Goal: Information Seeking & Learning: Learn about a topic

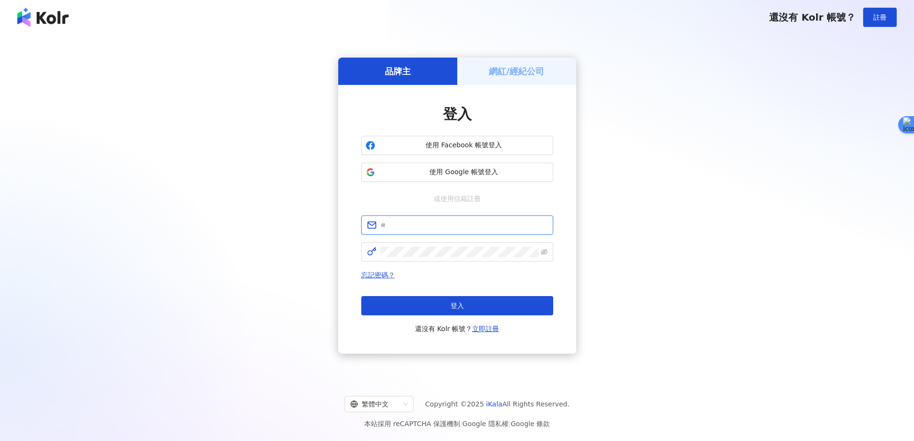
click at [410, 224] on input "text" at bounding box center [464, 225] width 167 height 11
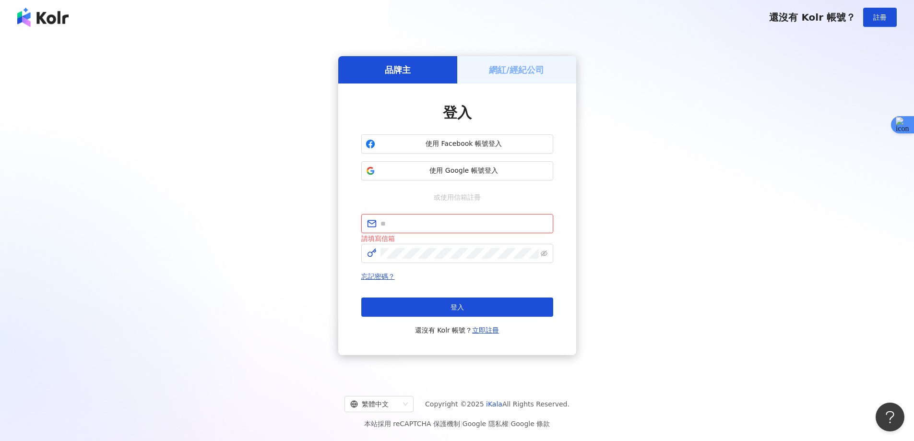
type input "**********"
click at [454, 308] on span "登入" at bounding box center [457, 307] width 13 height 8
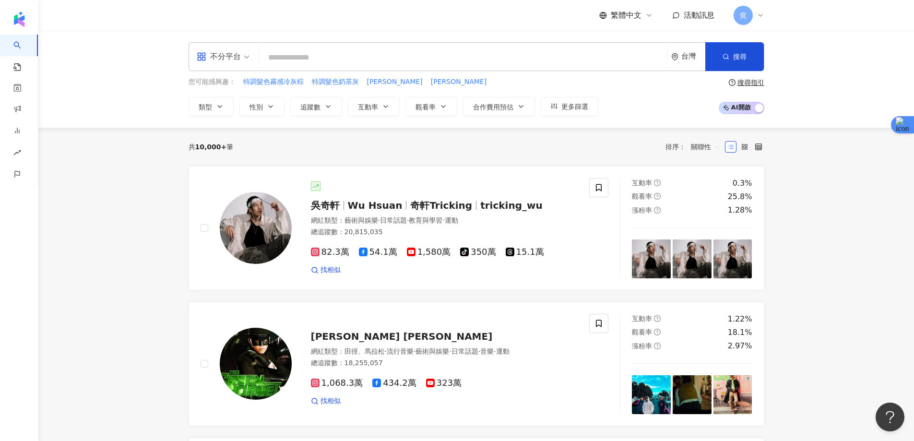
click at [320, 61] on input "search" at bounding box center [463, 57] width 400 height 18
type input "**"
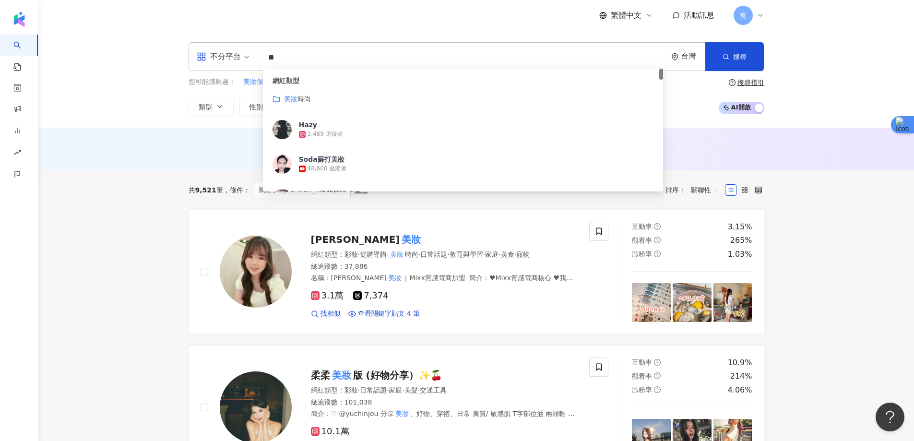
click at [322, 96] on div "美妝 時尚" at bounding box center [463, 99] width 381 height 11
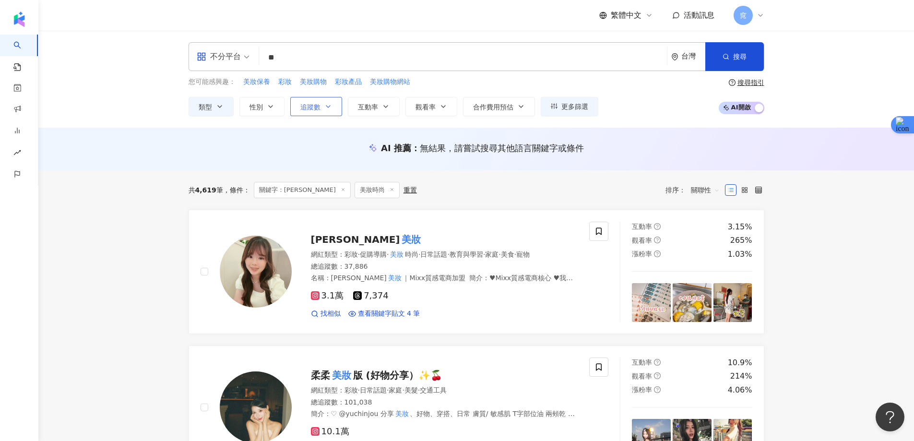
click at [316, 109] on span "追蹤數" at bounding box center [311, 107] width 20 height 8
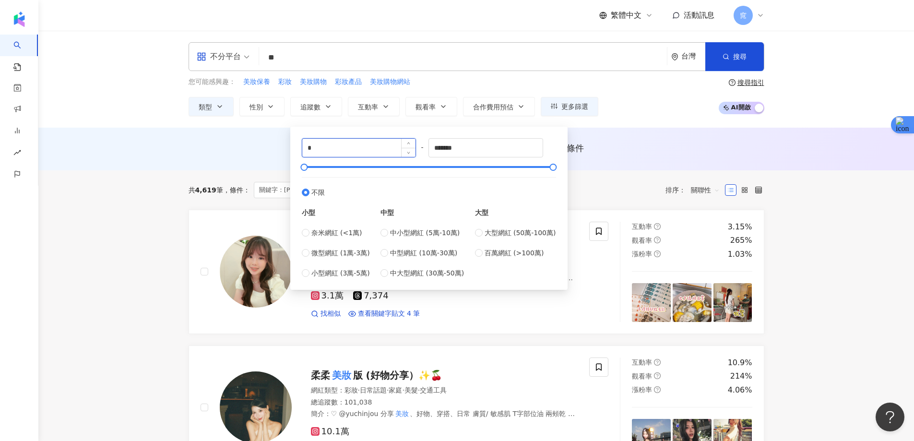
click at [374, 149] on input "*" at bounding box center [359, 148] width 114 height 18
click at [359, 151] on input "*****" at bounding box center [359, 148] width 114 height 18
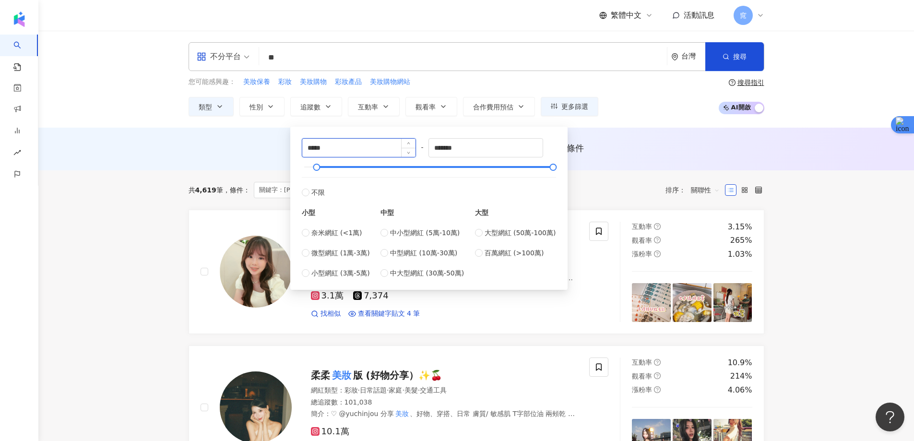
click at [359, 151] on input "*****" at bounding box center [359, 148] width 114 height 18
type input "*****"
click at [478, 149] on input "*******" at bounding box center [486, 148] width 114 height 18
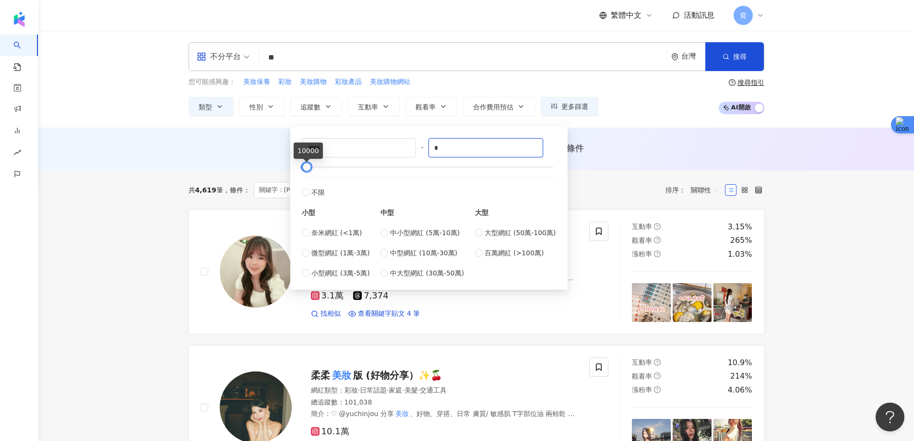
type input "*"
type input "*******"
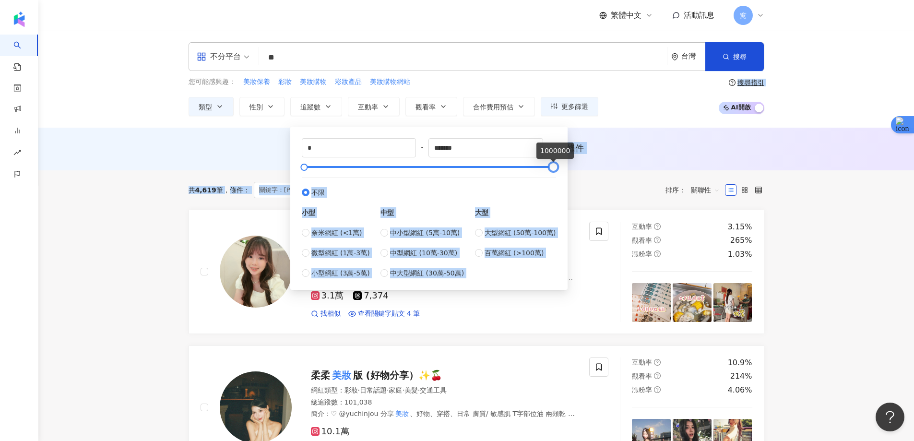
drag, startPoint x: 309, startPoint y: 167, endPoint x: 662, endPoint y: 177, distance: 353.9
click at [540, 182] on label "不限" at bounding box center [429, 187] width 254 height 21
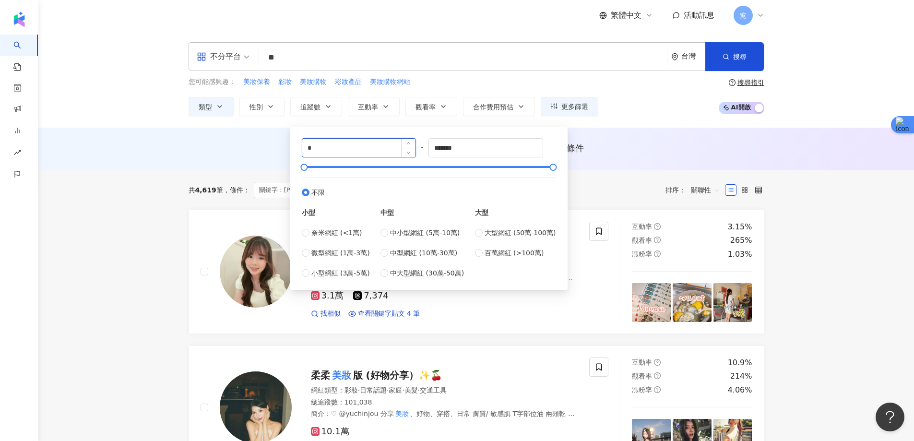
click at [343, 144] on input "*" at bounding box center [359, 148] width 114 height 18
type input "*"
type input "*****"
click at [626, 193] on div "共 4,619 筆 條件 ： 關鍵字：美妝 美妝時尚 重置 排序： 關聯性" at bounding box center [477, 190] width 576 height 16
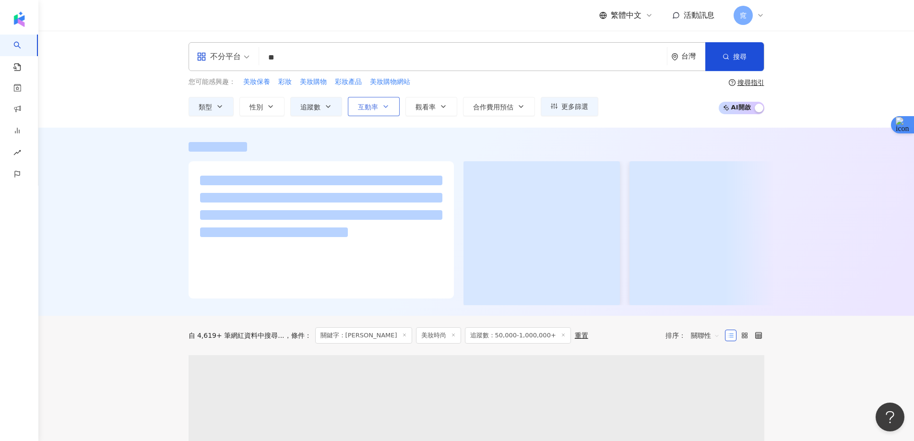
click at [366, 105] on span "互動率" at bounding box center [368, 107] width 20 height 8
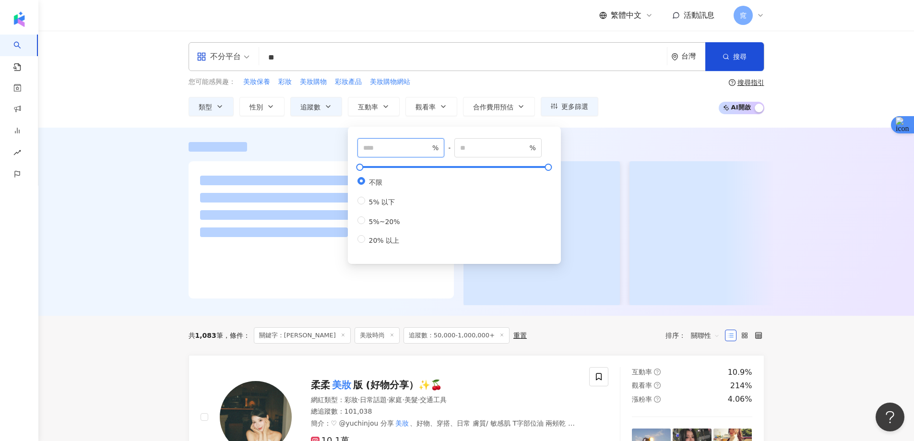
click at [402, 145] on input "number" at bounding box center [396, 148] width 67 height 11
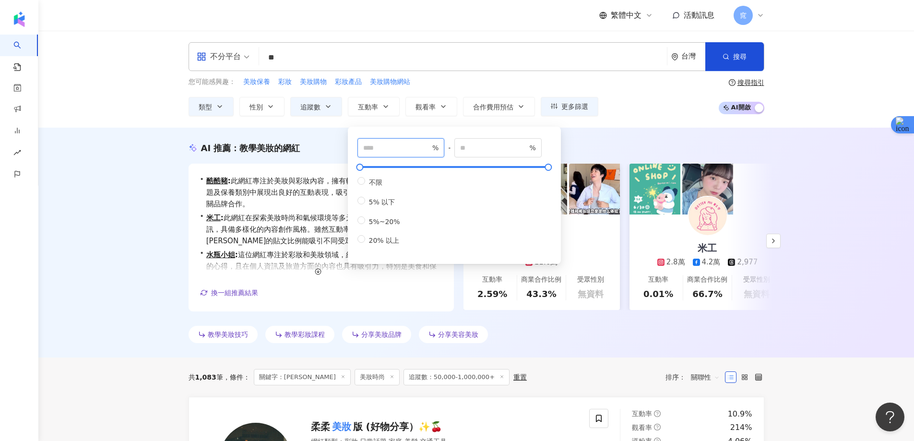
type input "*"
click at [492, 187] on div "不限 5% 以下 5%~20% 20% 以上" at bounding box center [455, 211] width 194 height 69
click at [502, 149] on input "number" at bounding box center [493, 148] width 67 height 11
type input "*****"
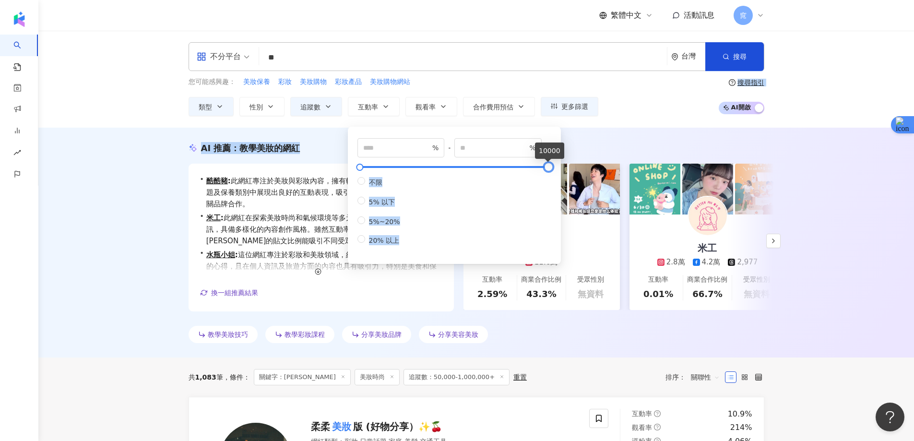
drag, startPoint x: 362, startPoint y: 167, endPoint x: 588, endPoint y: 147, distance: 226.0
click at [501, 196] on div "不限 5% 以下 5%~20% 20% 以上" at bounding box center [455, 211] width 194 height 69
click at [821, 165] on div "AI 推薦 ： 教學美妝的網紅 • 酷酷豬 : 此網紅專注於美妝與彩妝內容，擁有較高的觀看率，尤其在日常話題及保養類別中展現出良好的互動表現，吸引了眾多粉絲關…" at bounding box center [476, 243] width 876 height 230
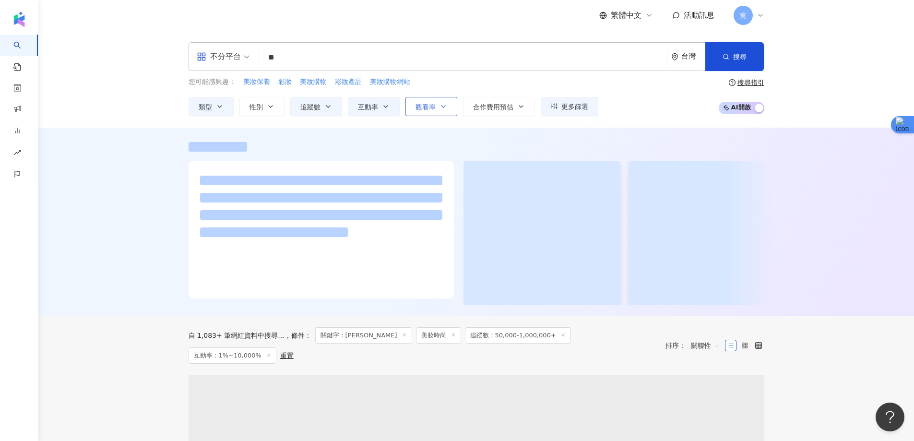
click at [430, 108] on span "觀看率" at bounding box center [426, 107] width 20 height 8
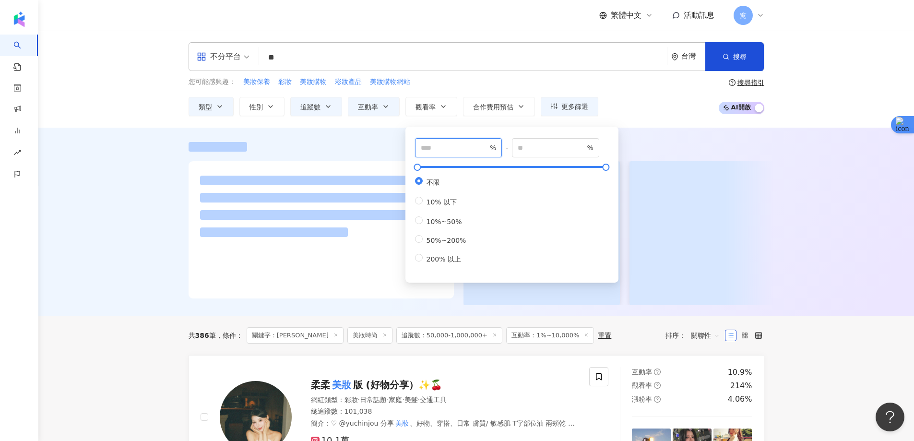
click at [449, 147] on input "number" at bounding box center [454, 148] width 67 height 11
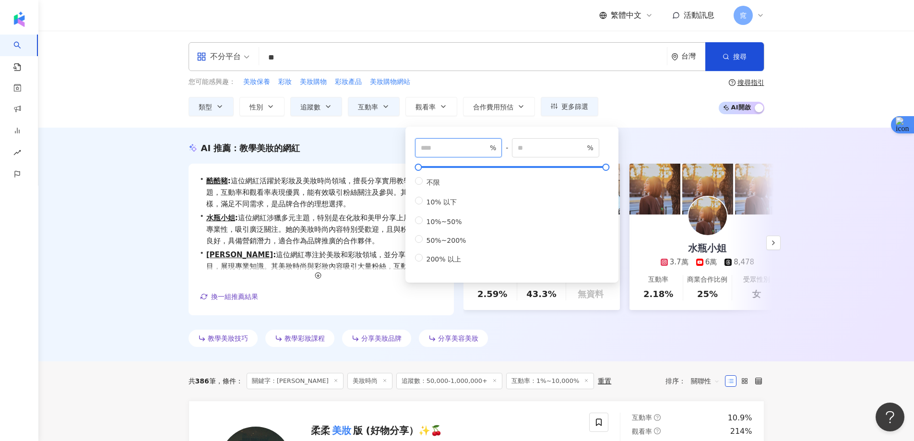
type input "**"
click at [541, 212] on div "不限 10% 以下 10%~50% 50%~200% 200% 以上" at bounding box center [512, 220] width 194 height 87
click at [462, 146] on input "**" at bounding box center [454, 148] width 67 height 11
type input "*****"
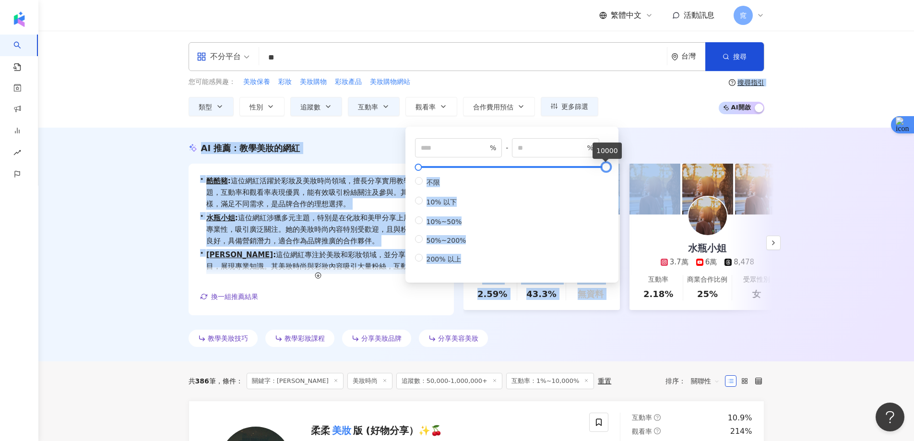
drag, startPoint x: 605, startPoint y: 168, endPoint x: 645, endPoint y: 170, distance: 40.4
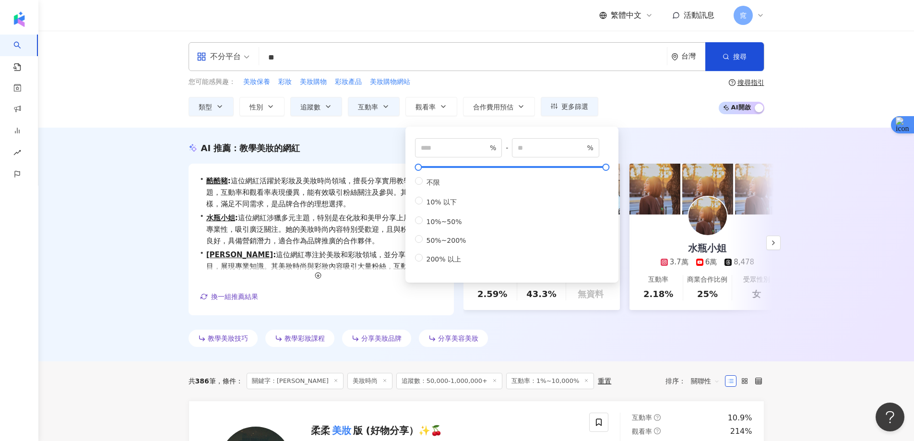
click at [839, 193] on div "AI 推薦 ： 教學美妝的網紅 • 酷酷豬 : 這位網紅活躍於彩妝及美妝時尚領域，擅長分享實用教學和日常話題，互動率和觀看率表現優異，能有效吸引粉絲關注及參與…" at bounding box center [476, 245] width 876 height 234
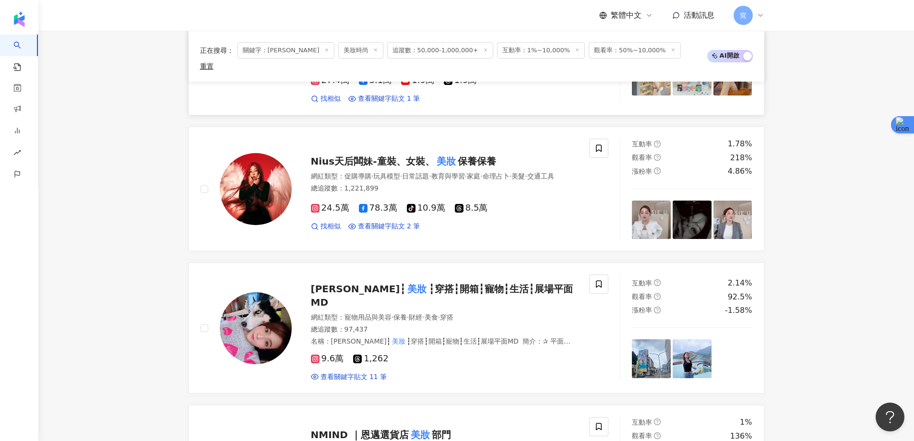
scroll to position [582, 0]
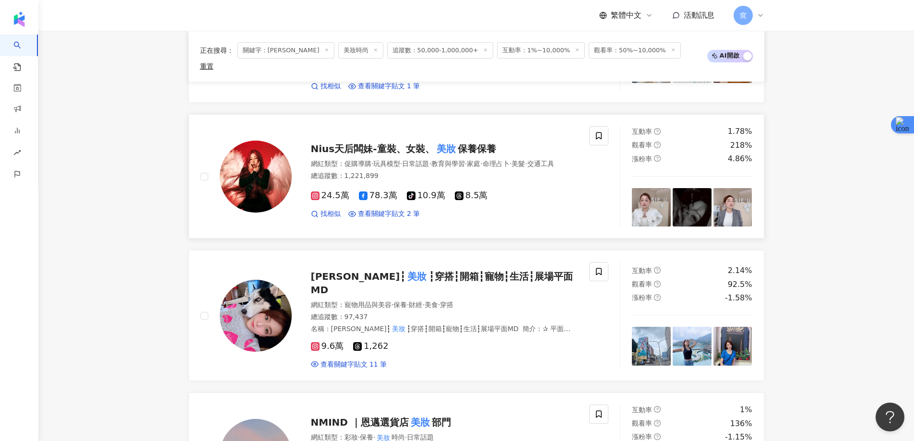
drag, startPoint x: 397, startPoint y: 128, endPoint x: 544, endPoint y: 216, distance: 170.9
click at [544, 216] on link "Nius天后闆妹-童裝、女裝、 美妝 保養保養 網紅類型 ： 促購導購 · 玩具模型 · 日常話題 · 教育與學習 · 家庭 · 命理占卜 · 美髮 · 交通…" at bounding box center [477, 176] width 576 height 124
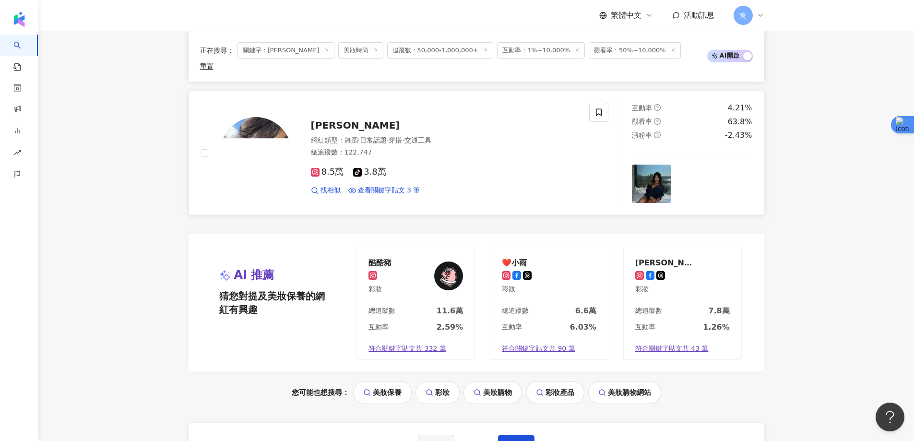
scroll to position [1974, 0]
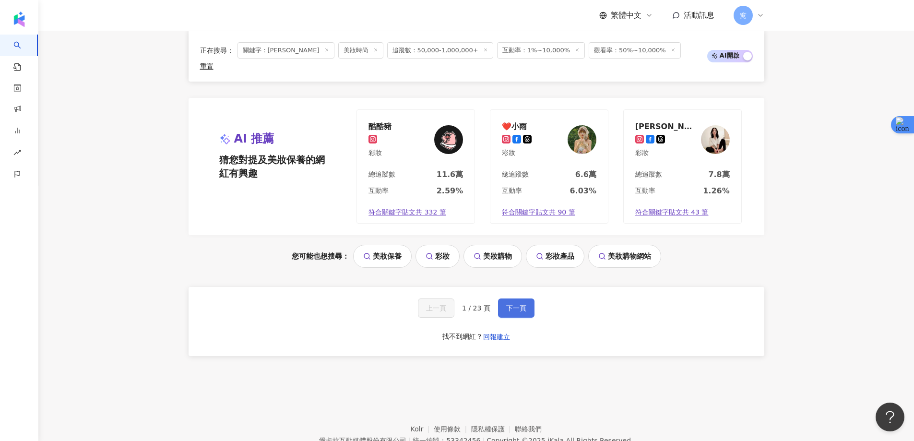
click at [510, 304] on span "下一頁" at bounding box center [516, 308] width 20 height 8
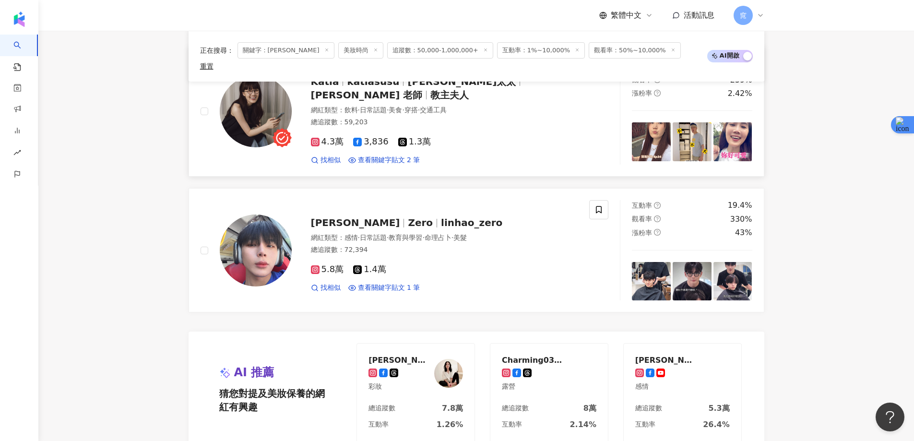
scroll to position [1983, 0]
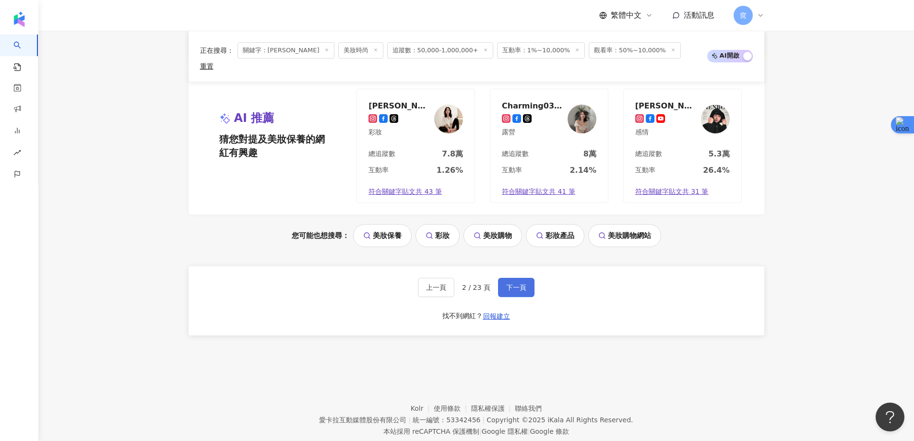
click at [507, 284] on span "下一頁" at bounding box center [516, 288] width 20 height 8
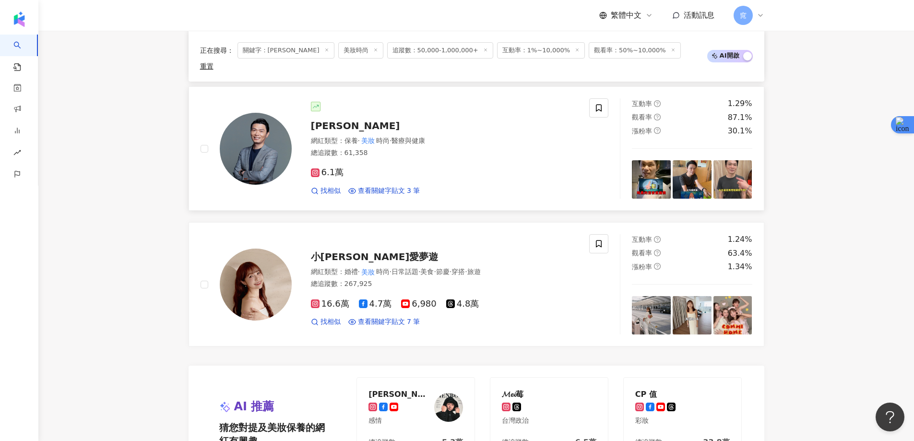
scroll to position [1680, 0]
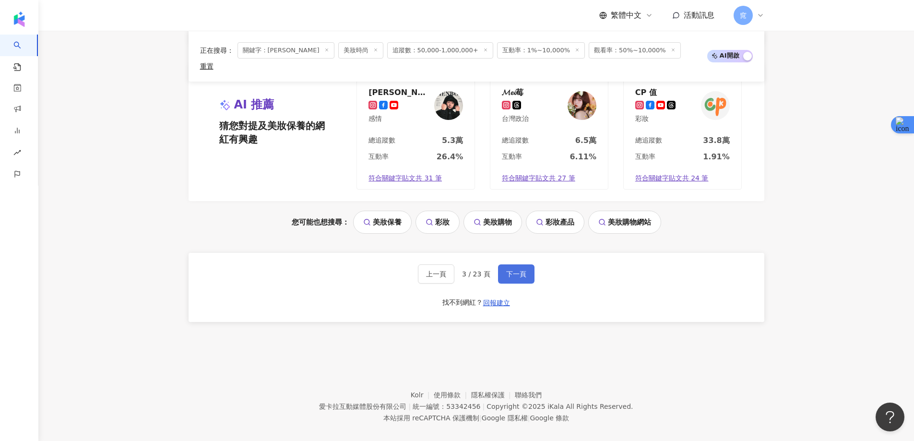
click at [523, 272] on button "下一頁" at bounding box center [516, 274] width 36 height 19
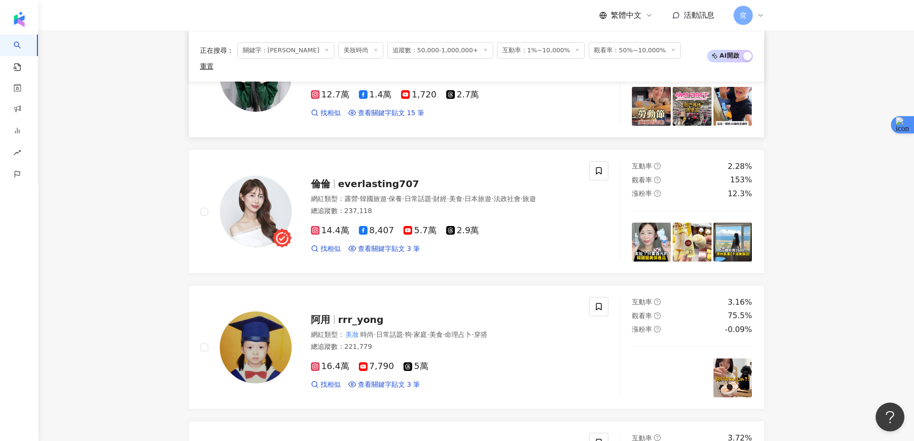
scroll to position [672, 0]
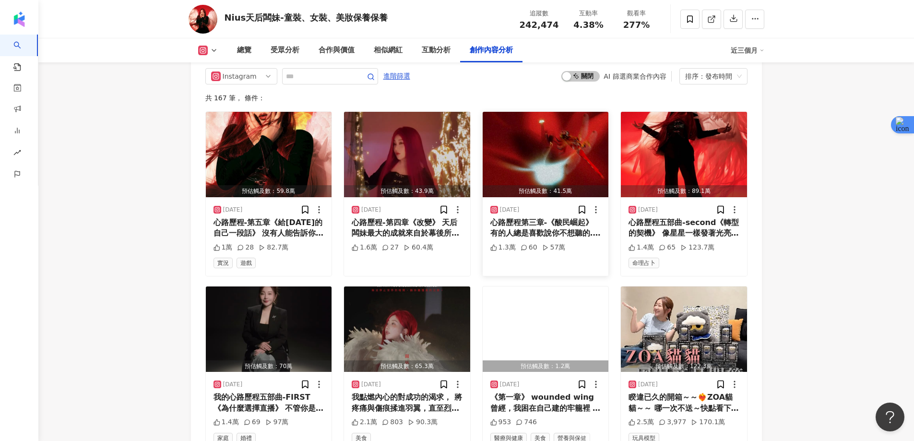
scroll to position [2928, 0]
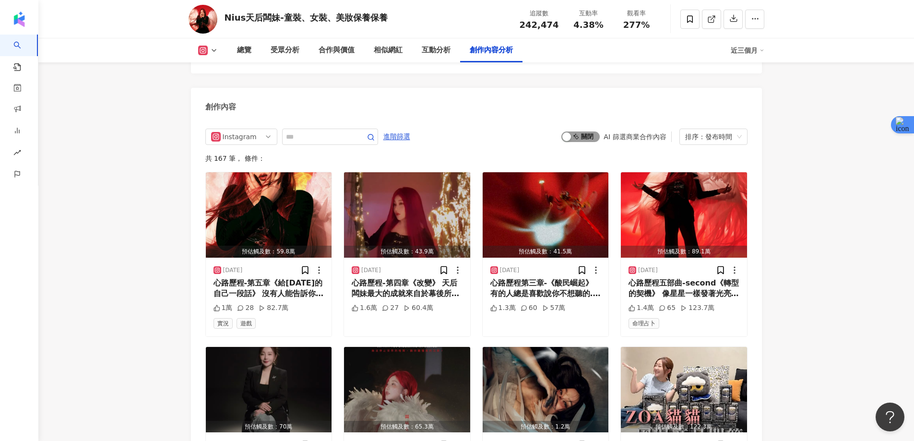
click at [580, 132] on span "啟動 關閉" at bounding box center [581, 137] width 38 height 11
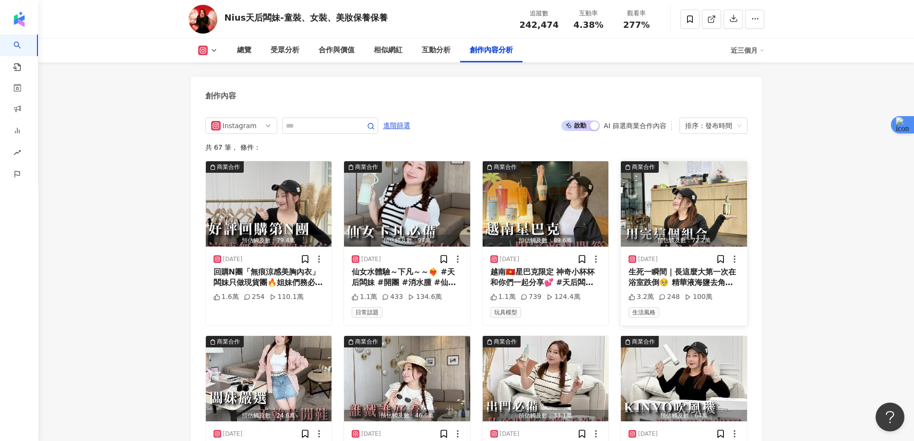
click at [668, 200] on img "button" at bounding box center [684, 203] width 126 height 85
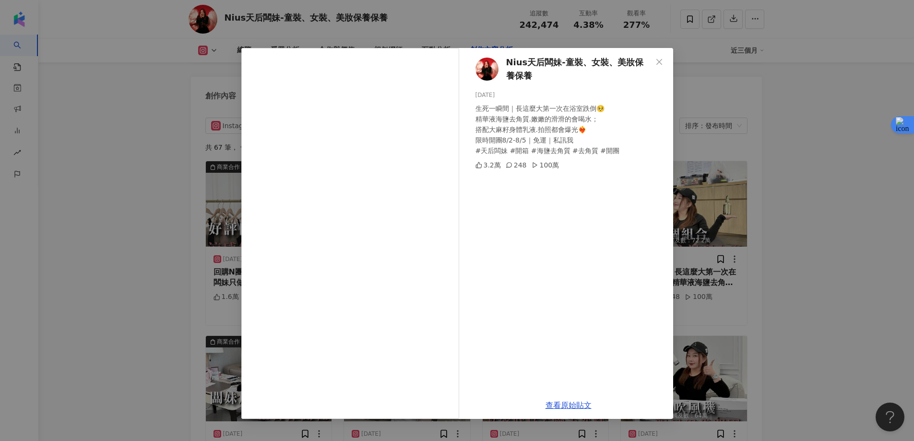
click at [823, 177] on div "Nius天后闆妹-童裝、女裝、美妝保養保養 2025/8/2 生死一瞬間｜長這麼大第一次在浴室跌倒🥺 精華液海鹽去角質.嫩嫩的滑滑的會喝水； 搭配大麻籽身體乳…" at bounding box center [457, 220] width 914 height 441
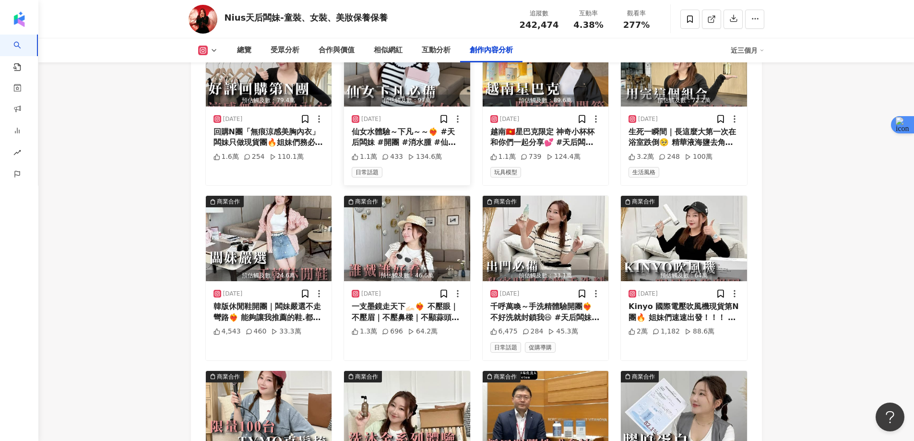
scroll to position [3083, 0]
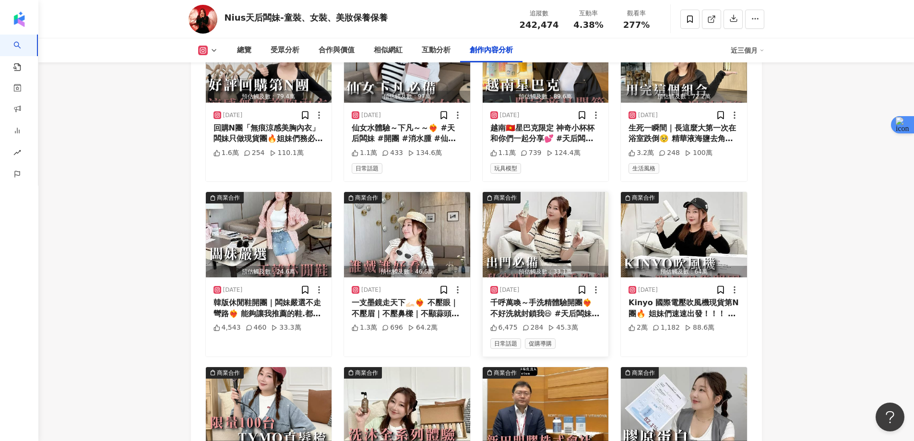
click at [566, 214] on img "button" at bounding box center [546, 234] width 126 height 85
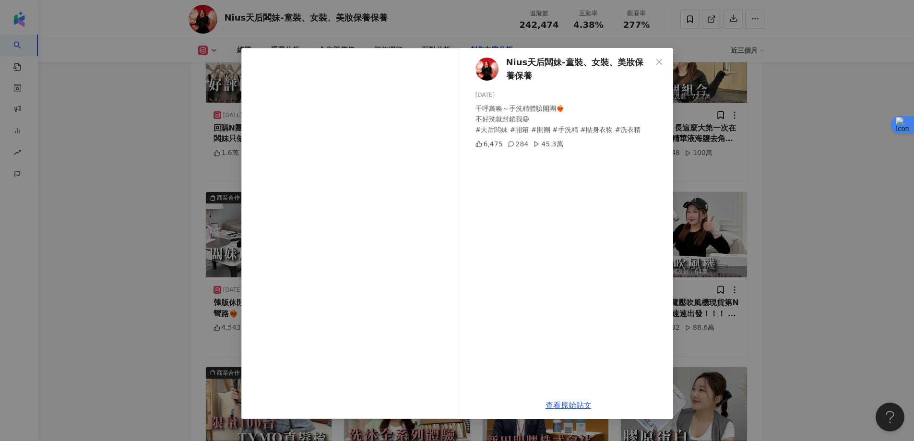
click at [791, 170] on div "Nius天后闆妹-童裝、女裝、美妝保養保養 2025/7/29 千呼萬喚～手洗精體驗開團❤️‍🔥 不好洗就封鎖我😆 #天后闆妹 #開箱 #開團 #手洗精 #貼…" at bounding box center [457, 220] width 914 height 441
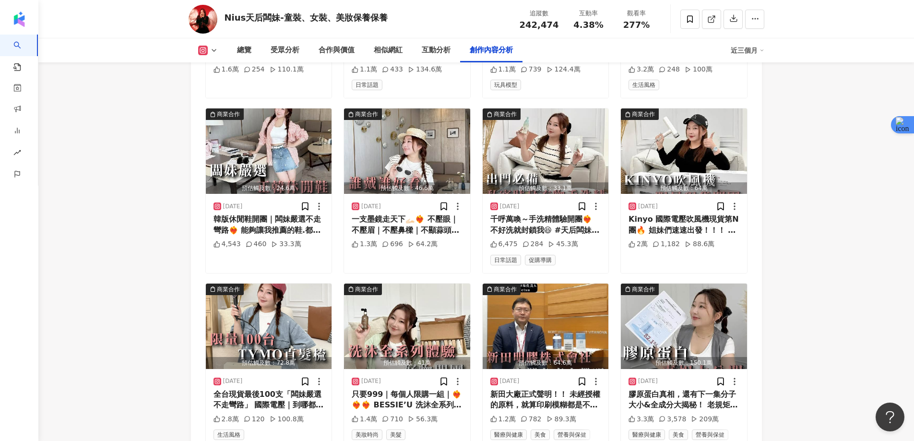
scroll to position [3312, 0]
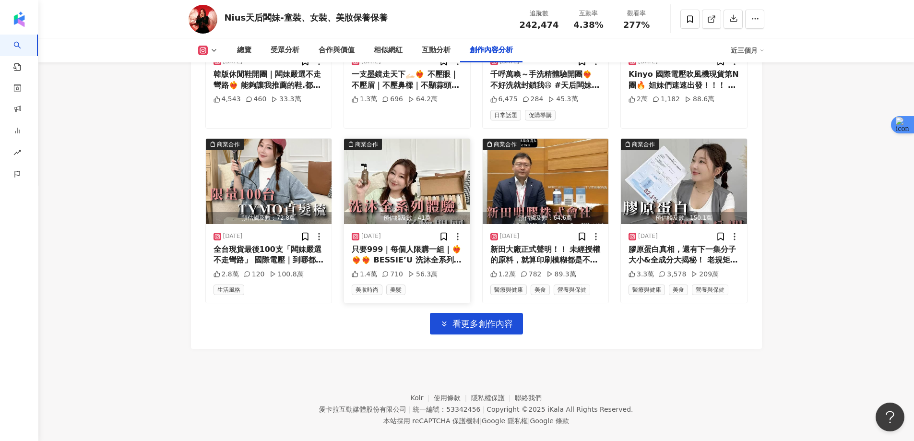
click at [396, 171] on img "button" at bounding box center [407, 181] width 126 height 85
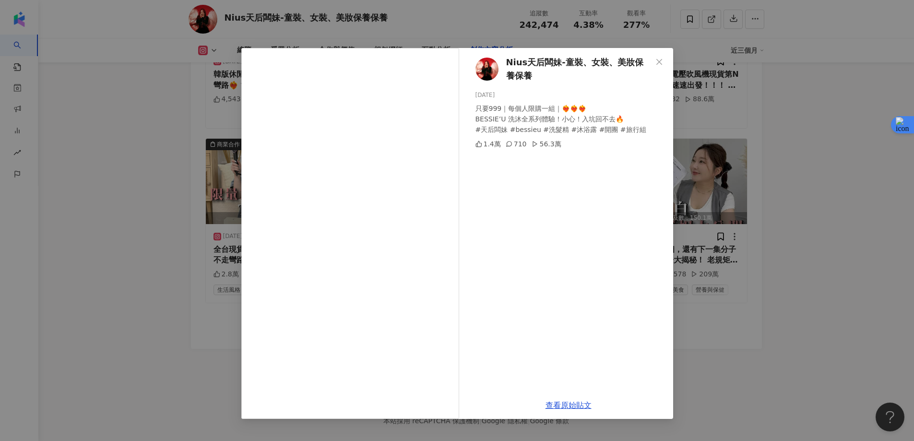
click at [821, 169] on div "Nius天后闆妹-童裝、女裝、美妝保養保養 2025/7/24 只要999｜每個人限購一組｜❤️‍🔥❤️‍🔥❤️‍🔥 BESSIE’U 洗沐全系列體驗！小心！…" at bounding box center [457, 220] width 914 height 441
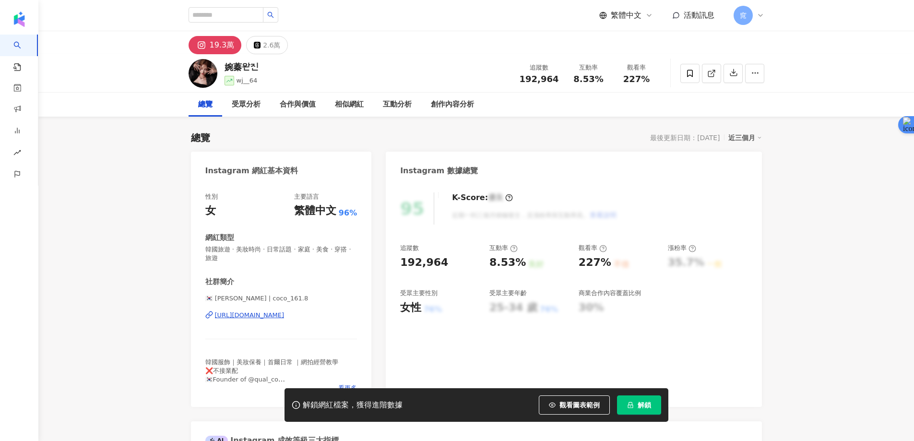
click at [649, 405] on span "解鎖" at bounding box center [644, 405] width 13 height 8
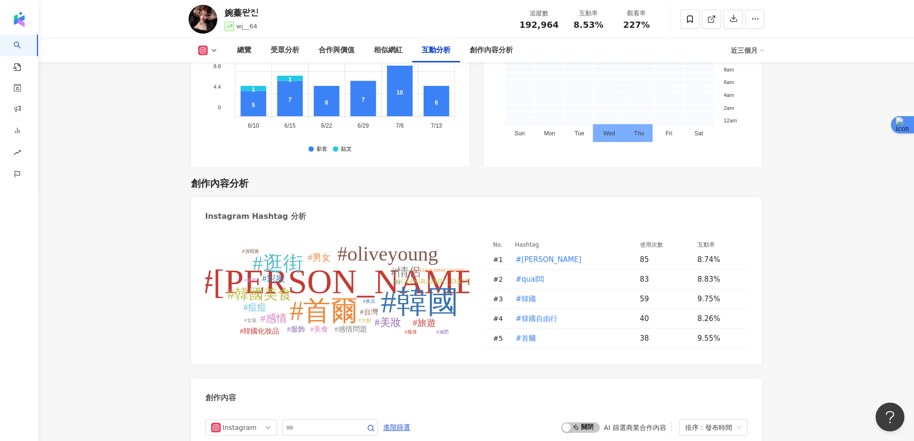
scroll to position [2880, 0]
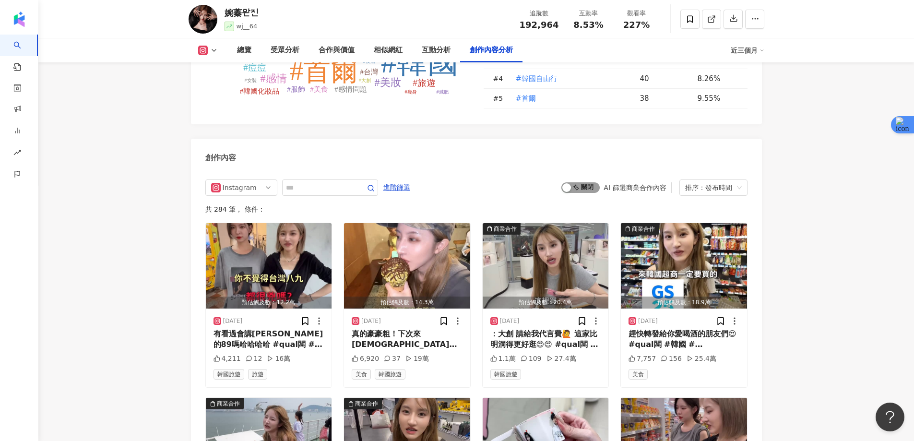
click at [588, 193] on span "啟動 關閉" at bounding box center [581, 187] width 38 height 11
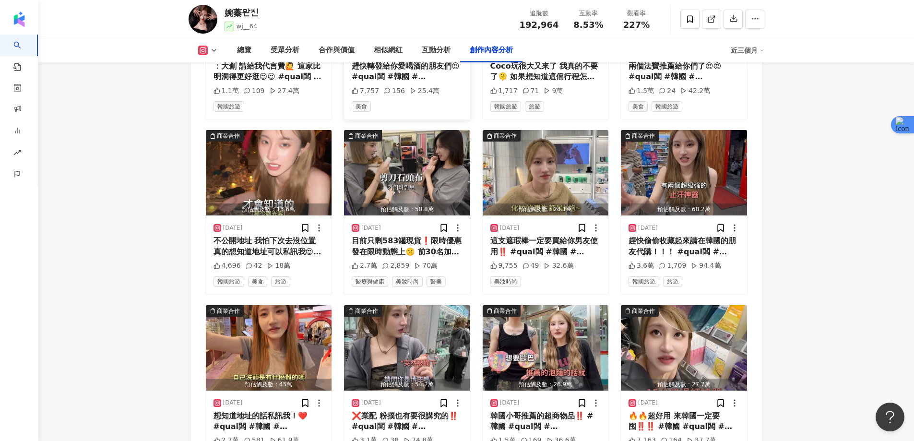
scroll to position [3156, 0]
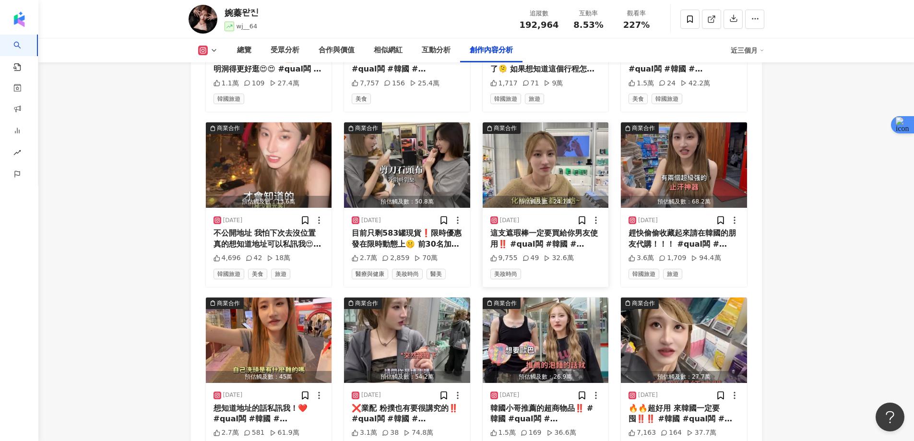
click at [526, 167] on img "button" at bounding box center [546, 164] width 126 height 85
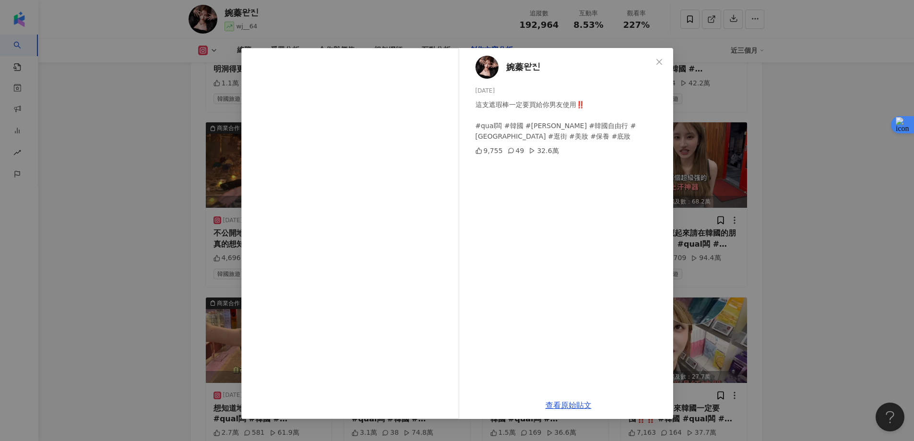
click at [797, 156] on div "婉蓁완진 2025/8/18 這支遮瑕棒一定要買給你男友使用‼️ #qual闆 #韓國 #婉蓁 #韓國自由行 #首爾 #逛街 #美妝 #保養 #底妝 …" at bounding box center [457, 220] width 914 height 441
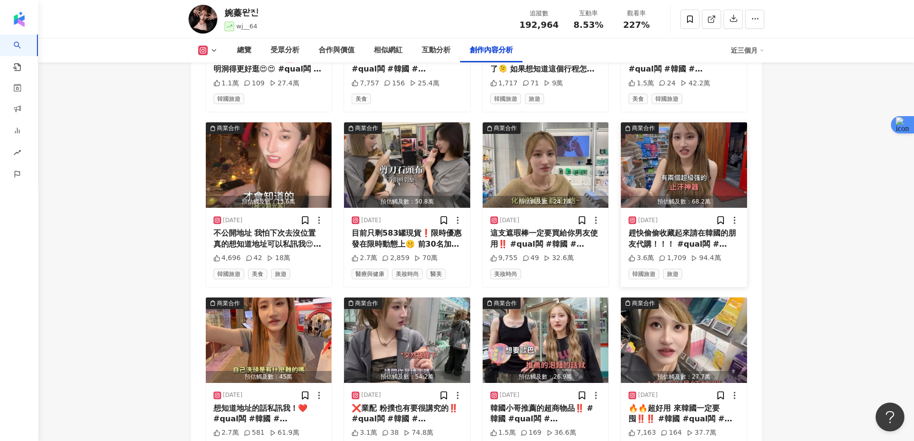
click at [686, 178] on img "button" at bounding box center [684, 164] width 126 height 85
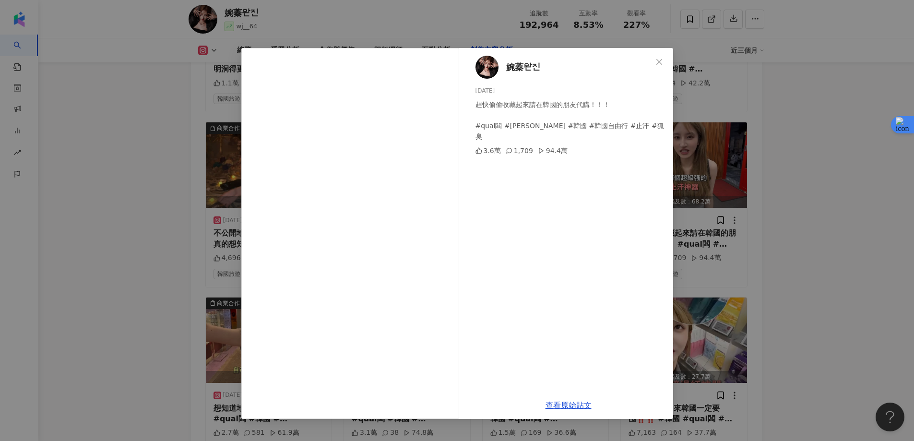
click at [816, 172] on div "婉蓁완진 2025/8/8 趕快偷偷收藏起來請在韓國的朋友代購！！！ #qual闆 #婉蓁 #韓國 #韓國自由行 #止汗 #狐臭 3.6萬 1,709…" at bounding box center [457, 220] width 914 height 441
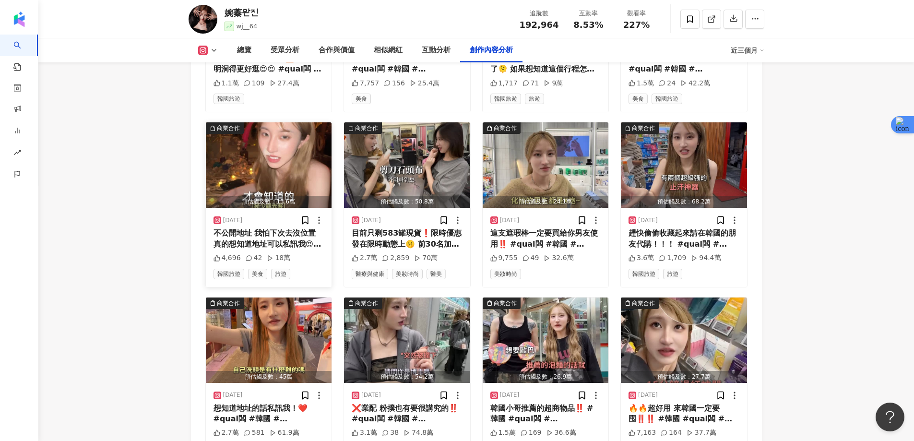
click at [263, 170] on img "button" at bounding box center [269, 164] width 126 height 85
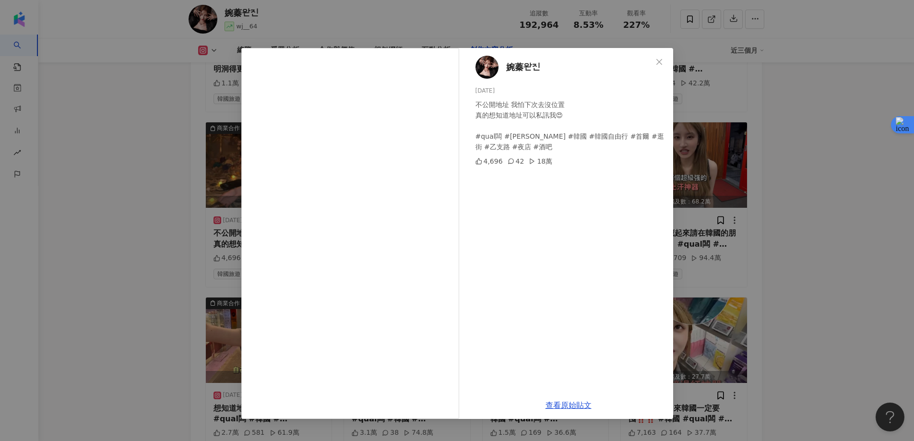
click at [879, 223] on div "婉蓁완진 2025/8/25 不公開地址 我怕下次去沒位置 真的想知道地址可以私訊我😍 #qual闆 #婉蓁 #韓國 #韓國自由行 #首爾 #逛街 #…" at bounding box center [457, 220] width 914 height 441
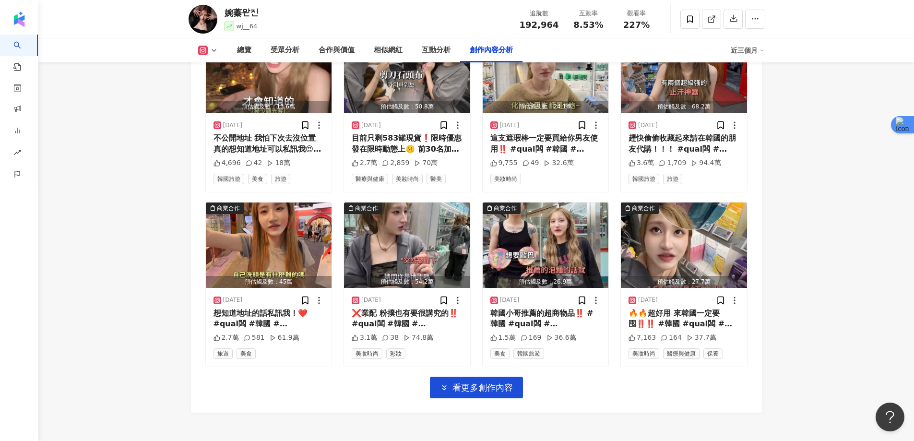
scroll to position [3252, 0]
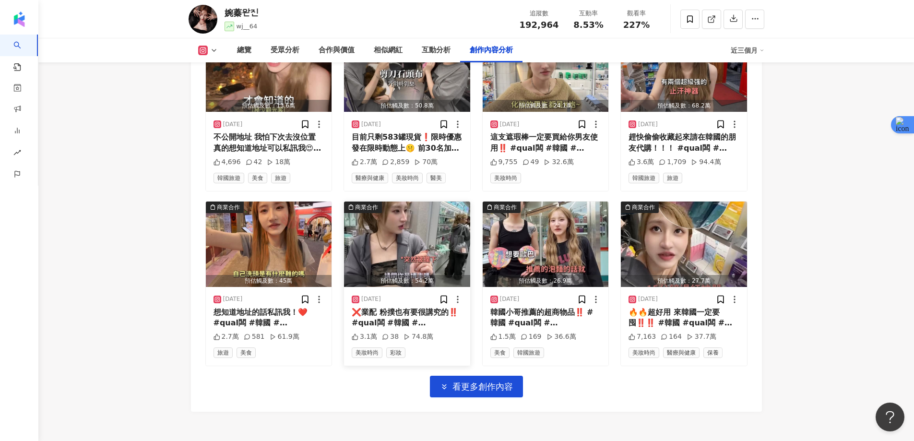
click at [398, 252] on img "button" at bounding box center [407, 244] width 126 height 85
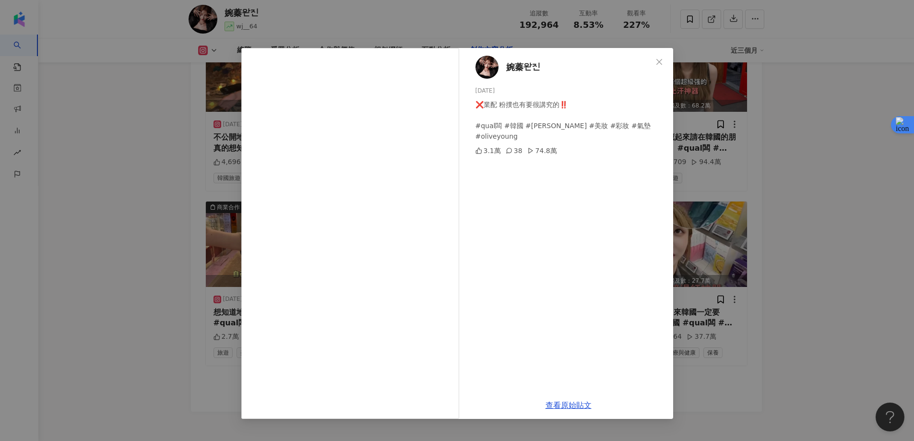
click at [866, 181] on div "婉蓁완진 2025/8/3 ❌業配 粉撲也有要很講究的‼️ #qual闆 #韓國 #婉蓁 #美妝 #彩妝 #氣墊 #oliveyoung 3.1萬 3…" at bounding box center [457, 220] width 914 height 441
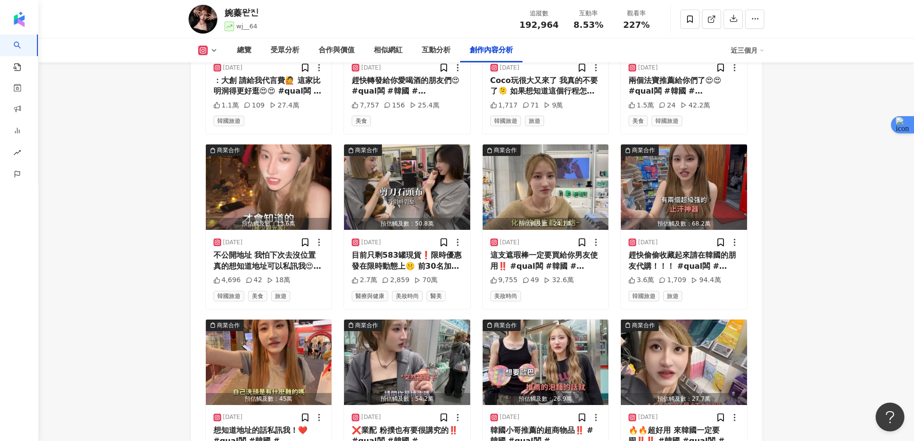
scroll to position [3012, 0]
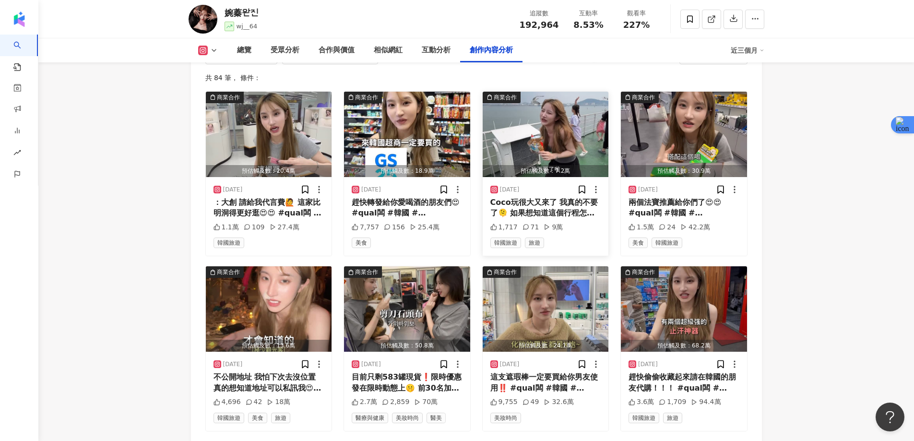
click at [548, 125] on img "button" at bounding box center [546, 134] width 126 height 85
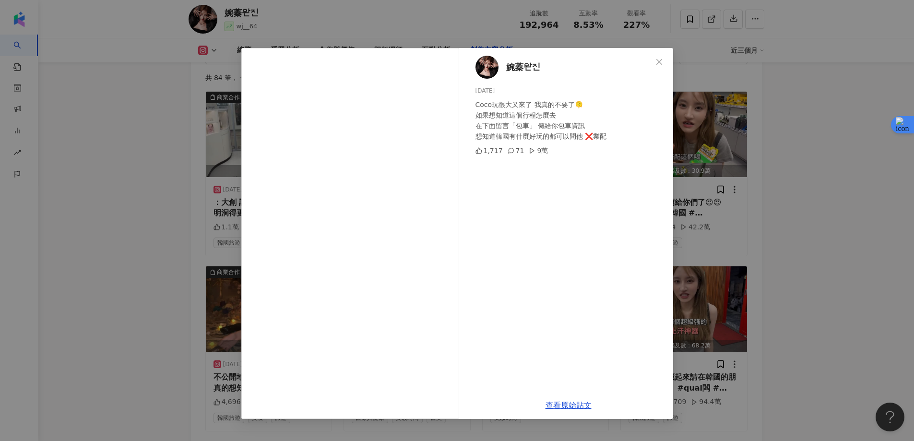
click at [815, 158] on div "婉蓁완진 2025/9/2 Coco玩很大又來了 我真的不要了🫠 如果想知道這個行程怎麼去 在下面留言「包車」 傳給你包車資訊 想知道韓國有什麼好玩的…" at bounding box center [457, 220] width 914 height 441
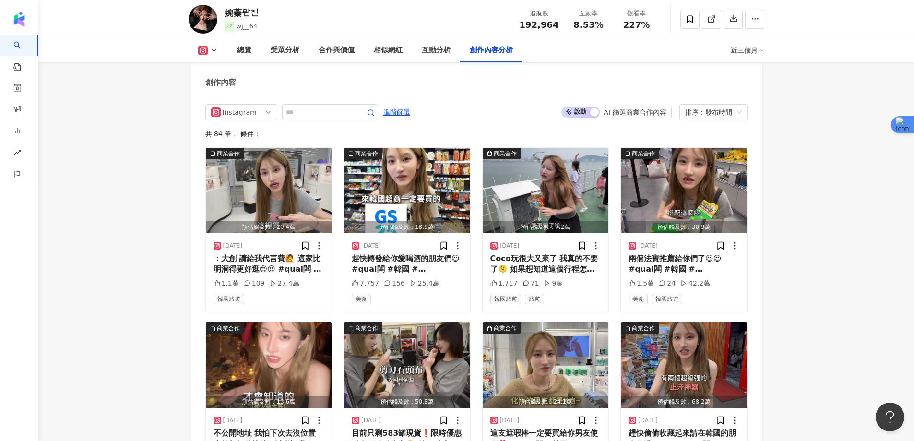
scroll to position [2868, 0]
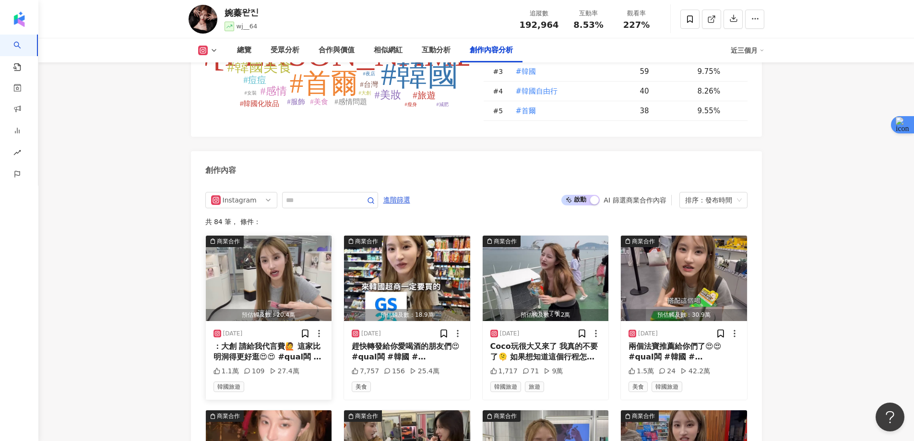
click at [267, 294] on img "button" at bounding box center [269, 278] width 126 height 85
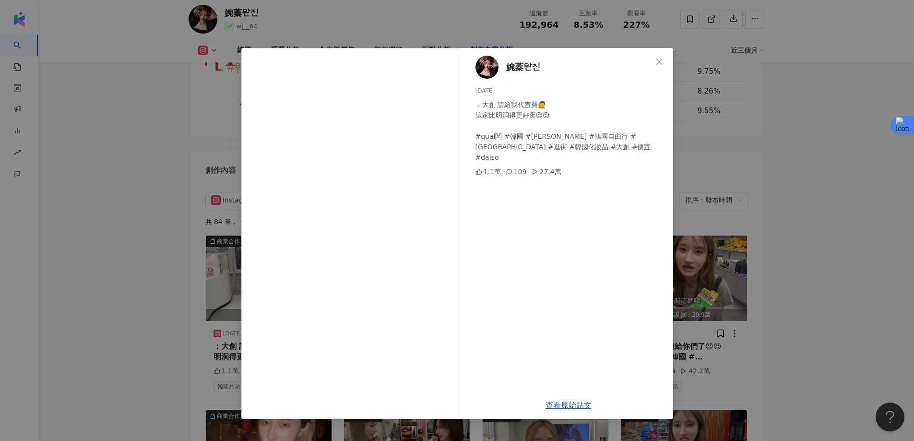
click at [854, 196] on div "婉蓁완진 2025/9/4 ：大創 請給我代言費🙋 這家比明洞得更好逛😍😍 #qual闆 #韓國 #婉蓁 #韓國自由行 #首爾 #逛街 #韓國化妝品 …" at bounding box center [457, 220] width 914 height 441
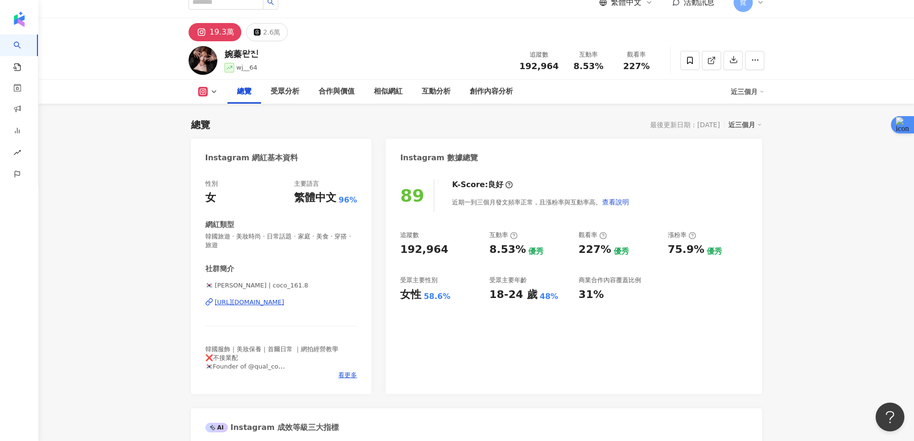
scroll to position [0, 0]
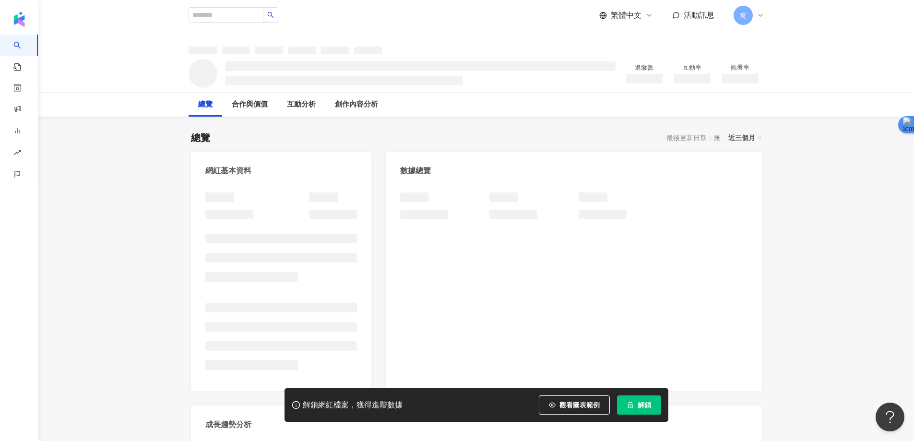
click at [640, 409] on span "解鎖" at bounding box center [644, 405] width 13 height 8
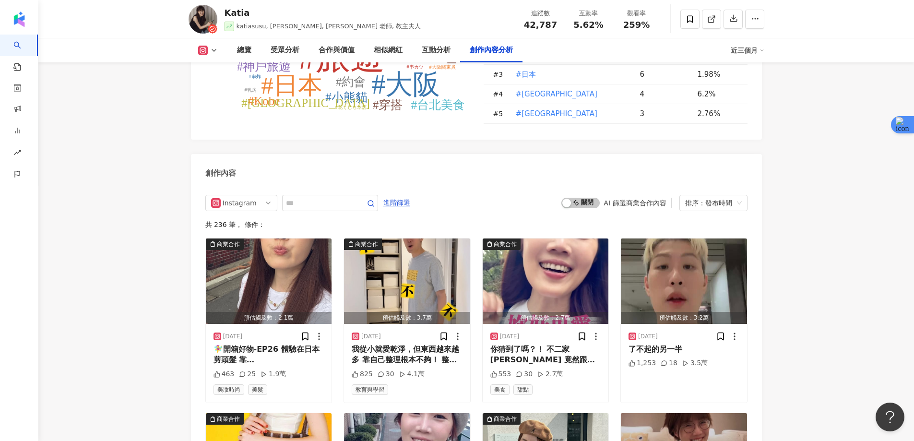
scroll to position [2928, 0]
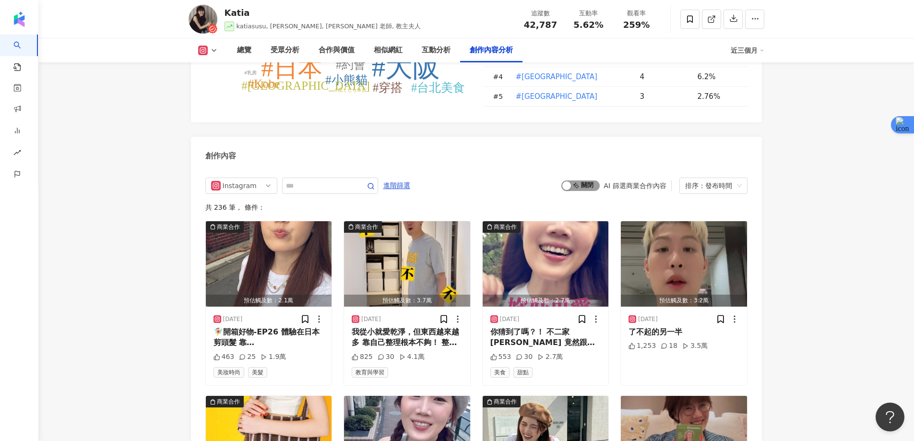
click at [576, 180] on span "啟動 關閉" at bounding box center [581, 185] width 38 height 11
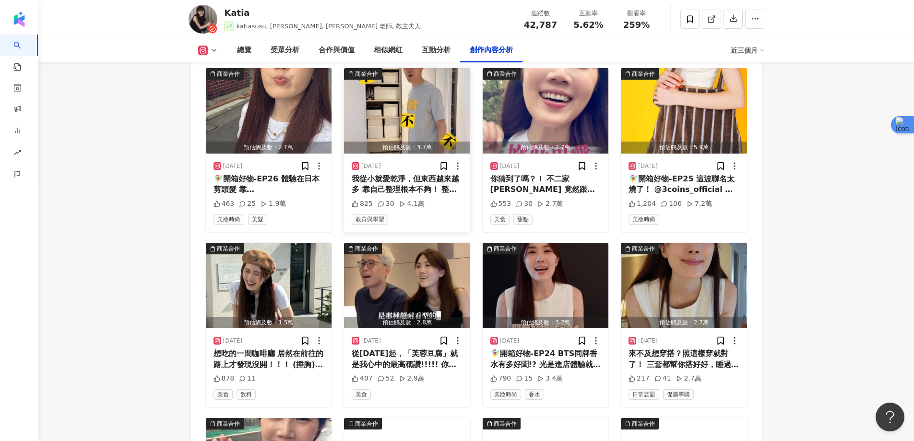
scroll to position [3082, 0]
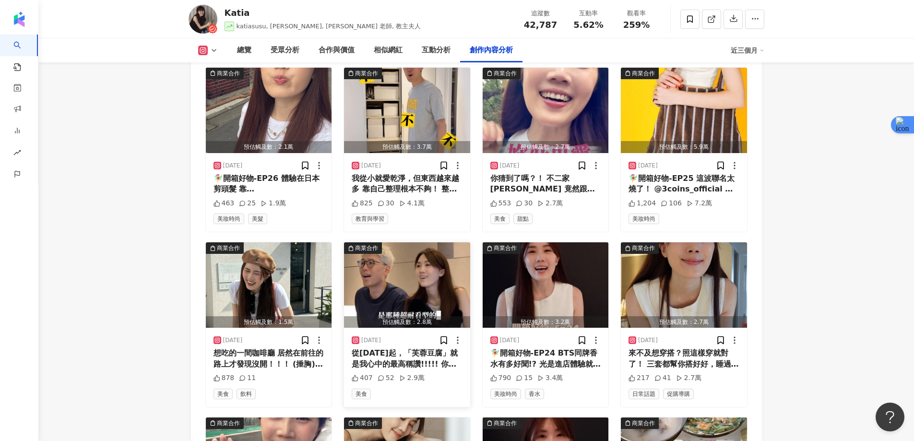
click at [389, 272] on img "button" at bounding box center [407, 284] width 126 height 85
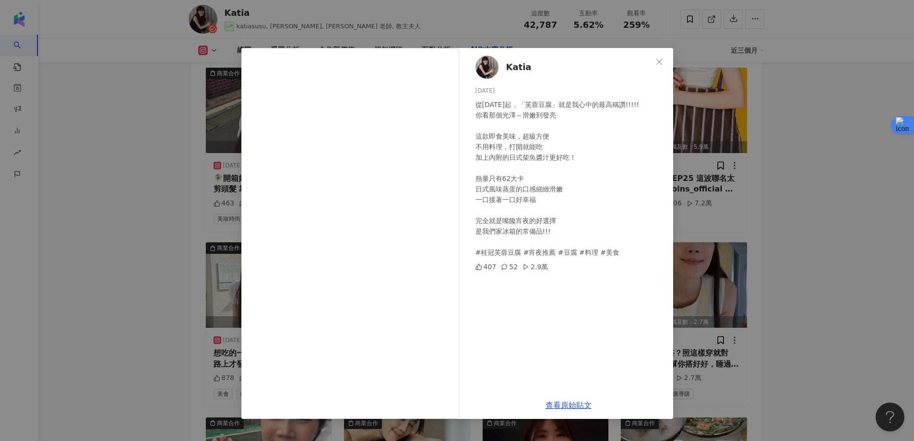
click at [844, 169] on div "Katia 2025/8/19 從今天起，「芙蓉豆腐」就是我心中的最高稱讚!!!!! 你看那個光澤～滑嫩到發亮 這款即食美味，超級方便 不用料理，打開就能吃 …" at bounding box center [457, 220] width 914 height 441
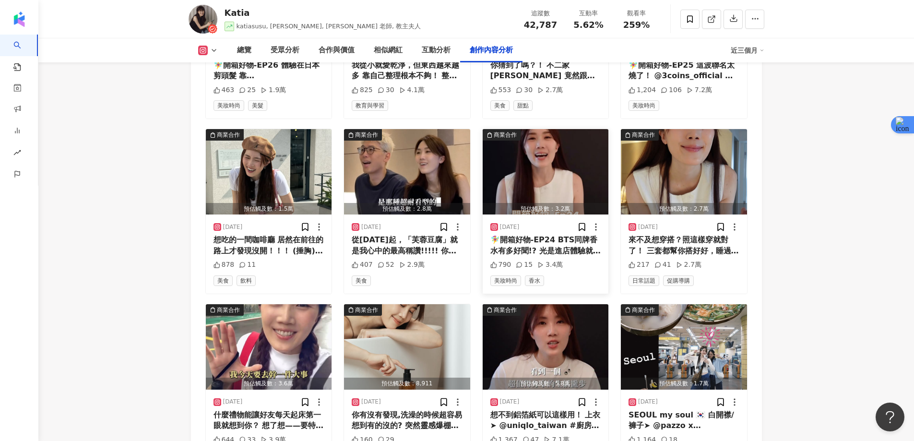
scroll to position [3226, 0]
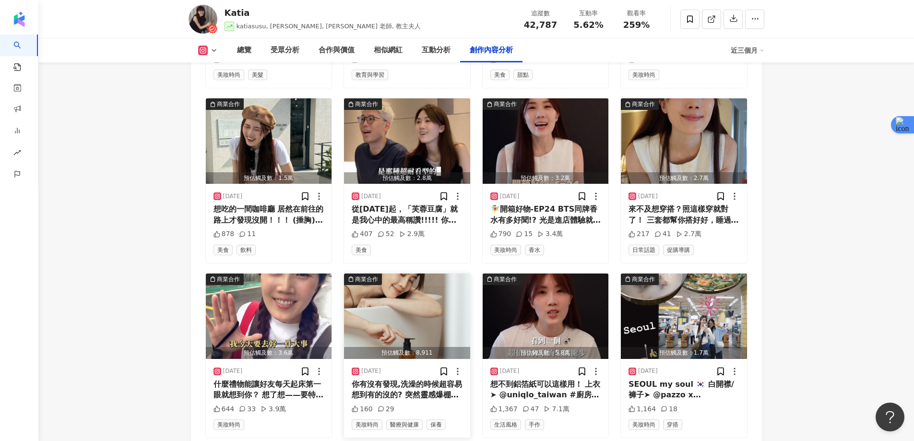
click at [405, 298] on img "button" at bounding box center [407, 316] width 126 height 85
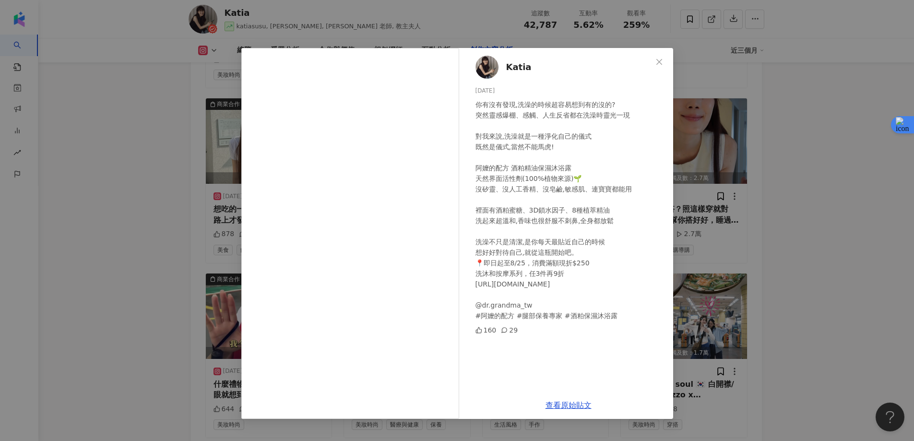
click at [852, 150] on div "Katia 2025/8/5 你有沒有發現,洗澡的時候超容易想到有的沒的? 突然靈感爆棚、感觸、人生反省都在洗澡時靈光一現 對我來說,洗澡就是一種淨化自己的儀…" at bounding box center [457, 220] width 914 height 441
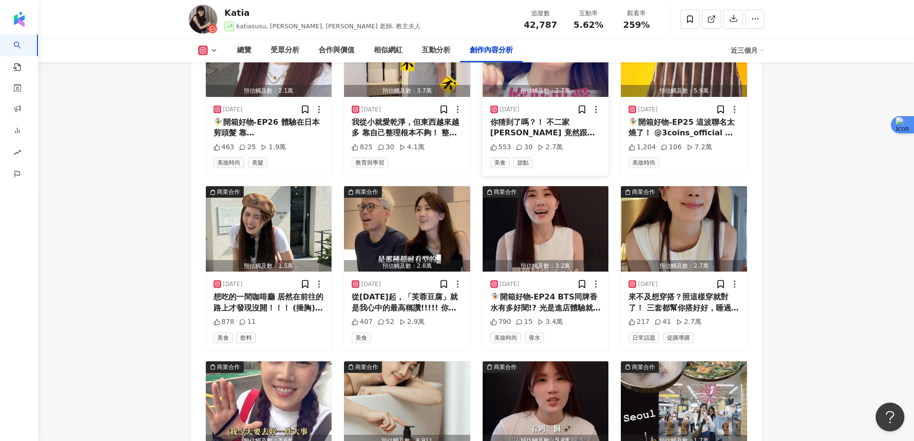
scroll to position [2986, 0]
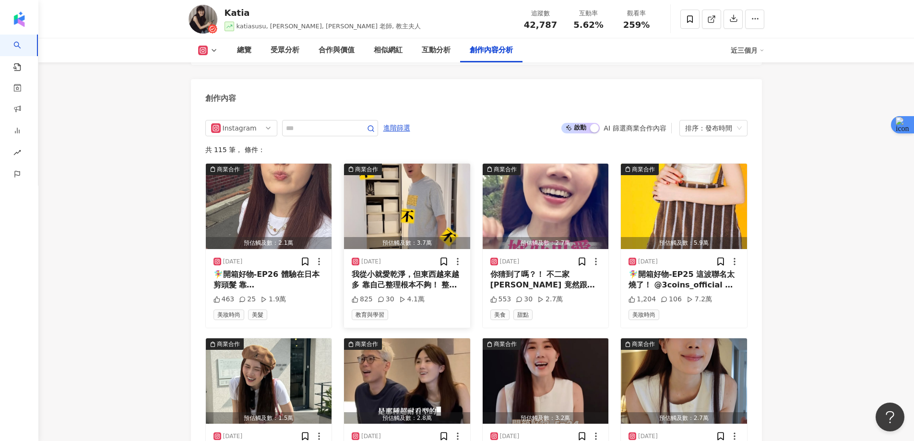
click at [419, 196] on img "button" at bounding box center [407, 206] width 126 height 85
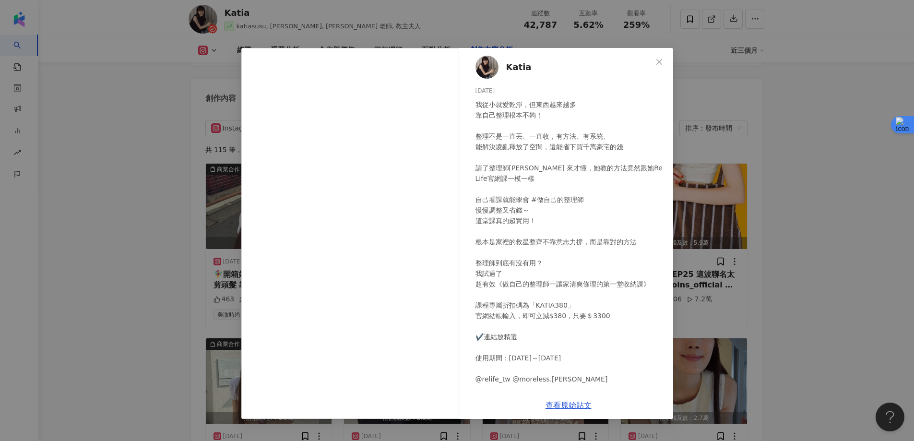
scroll to position [28, 0]
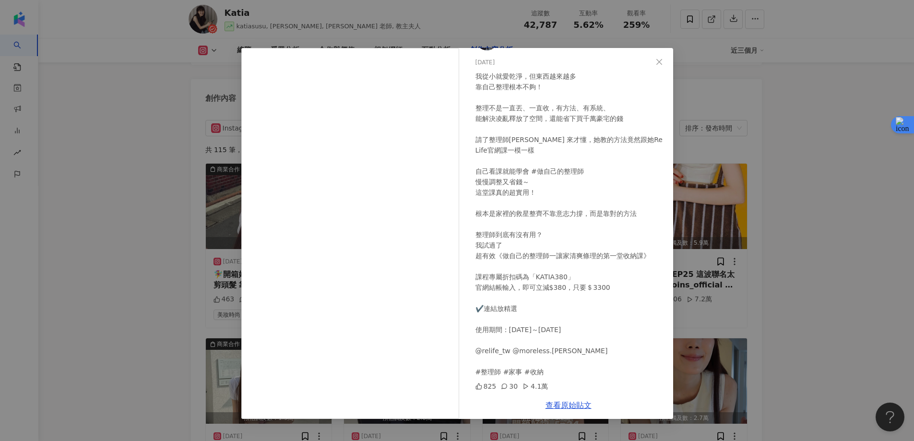
click at [802, 186] on div "Katia 2025/9/4 我從小就愛乾淨，但東西越來越多 靠自己整理根本不夠！ 整理不是一直丟、一直收，有方法、有系統、 能解決凌亂釋放了空間，還能省下買…" at bounding box center [457, 220] width 914 height 441
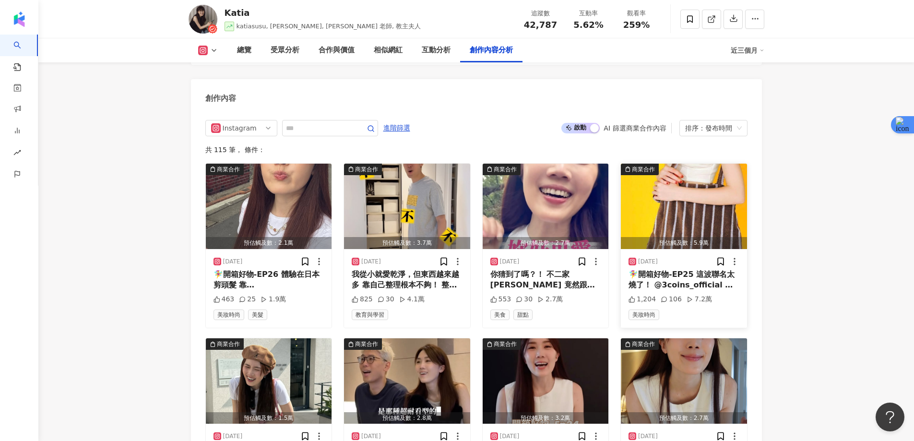
click at [703, 178] on img "button" at bounding box center [684, 206] width 126 height 85
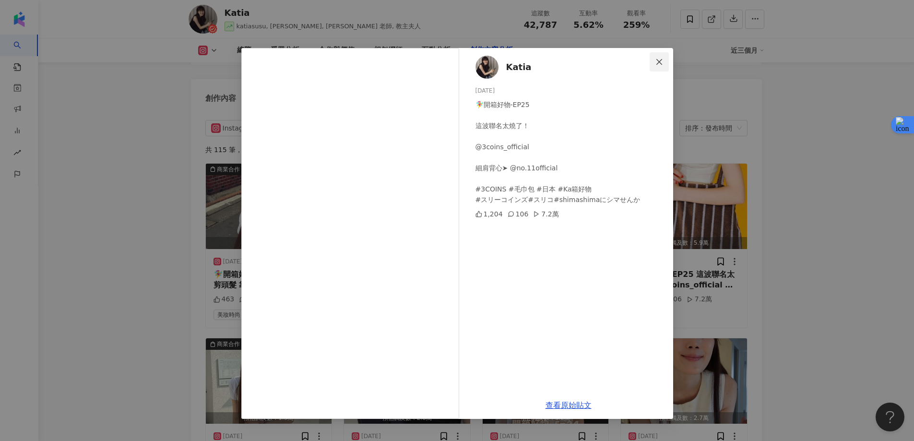
click at [664, 57] on button "Close" at bounding box center [659, 61] width 19 height 19
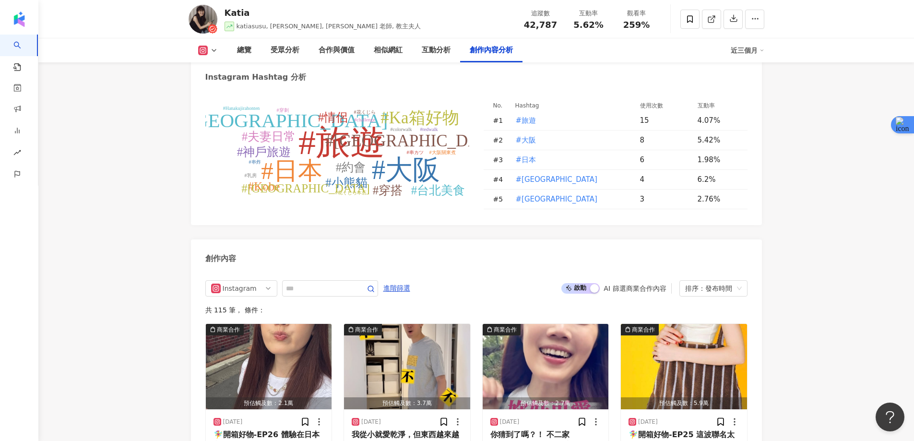
scroll to position [2746, 0]
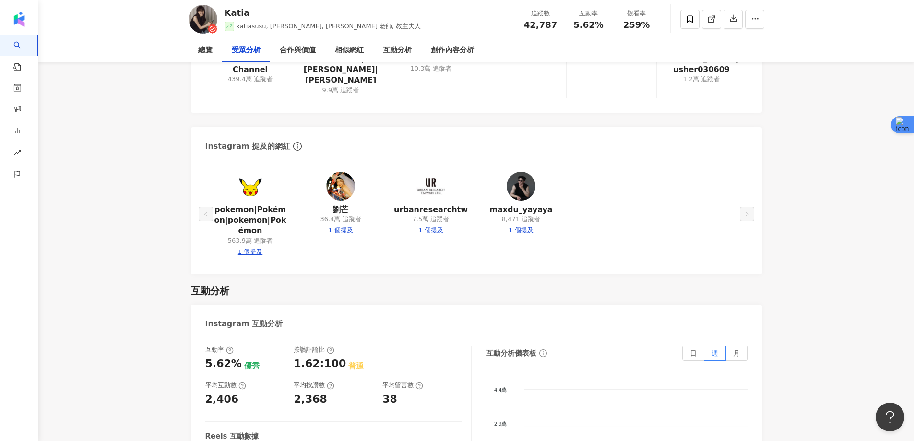
scroll to position [0, 0]
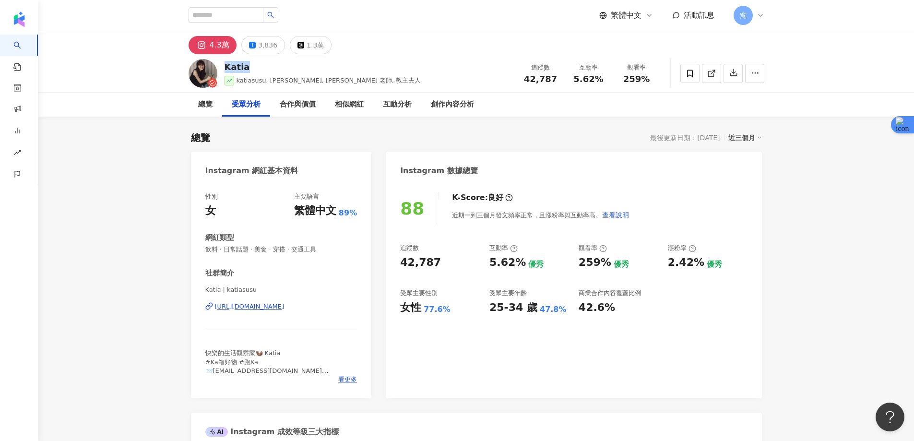
drag, startPoint x: 249, startPoint y: 71, endPoint x: 224, endPoint y: 71, distance: 24.5
click at [225, 71] on div "Katia" at bounding box center [323, 67] width 197 height 12
copy div "Katia"
click at [712, 77] on icon at bounding box center [712, 73] width 9 height 9
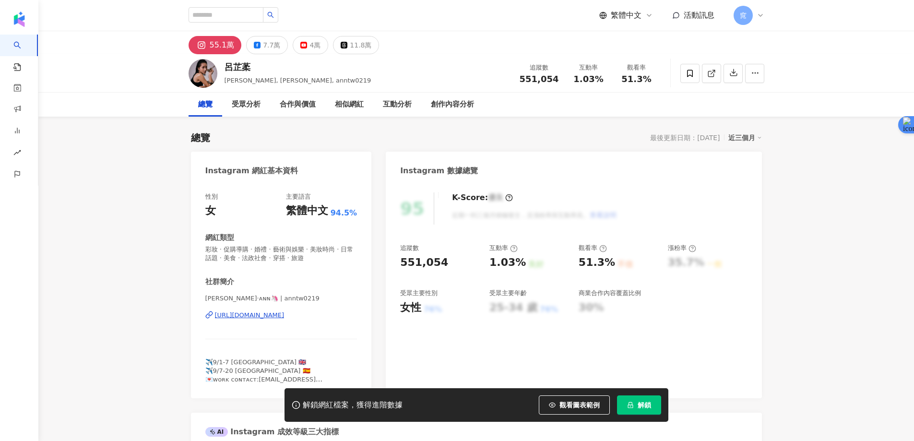
click at [646, 401] on span "解鎖" at bounding box center [644, 405] width 13 height 8
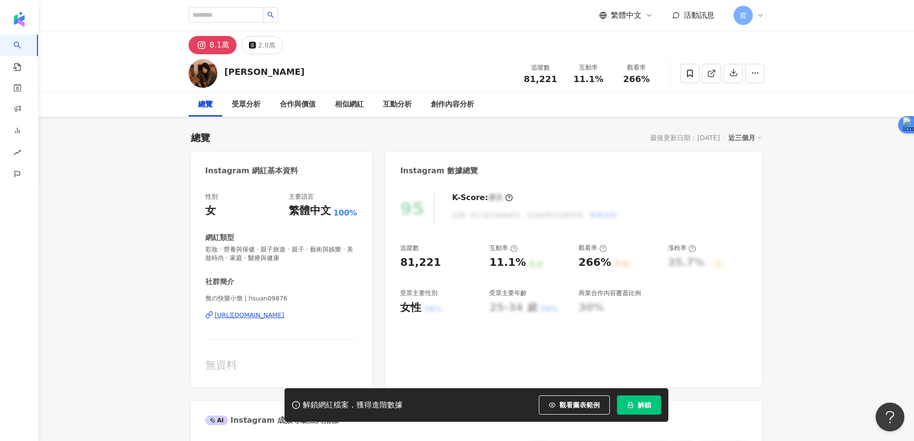
click at [636, 404] on button "解鎖" at bounding box center [639, 405] width 44 height 19
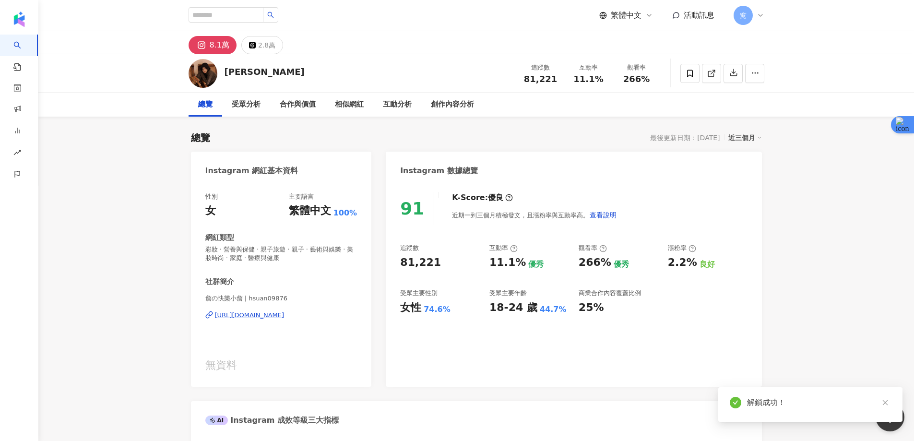
drag, startPoint x: 810, startPoint y: 190, endPoint x: 693, endPoint y: 212, distance: 119.2
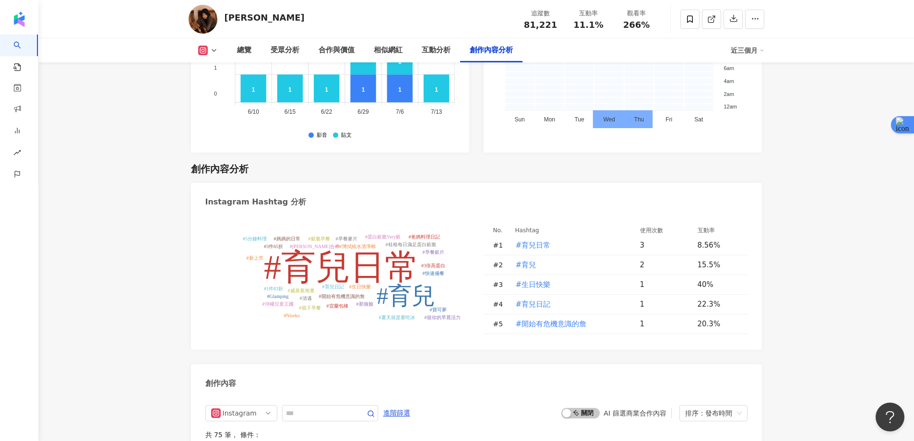
scroll to position [2928, 0]
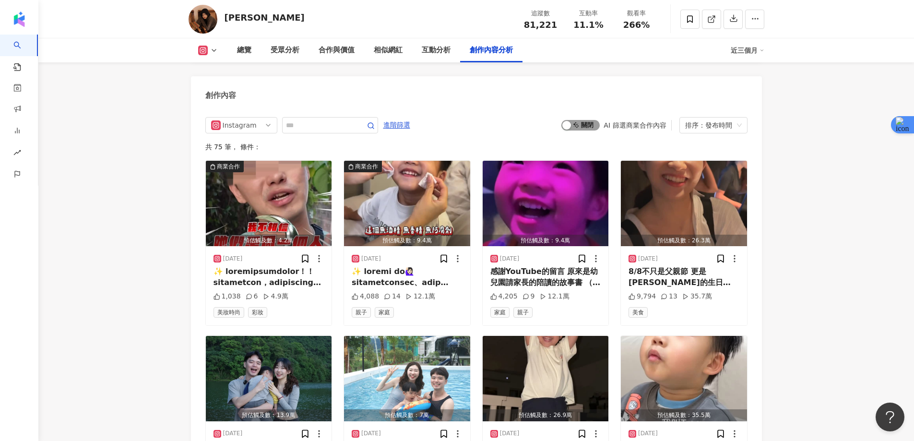
click at [571, 121] on div "button" at bounding box center [567, 125] width 9 height 9
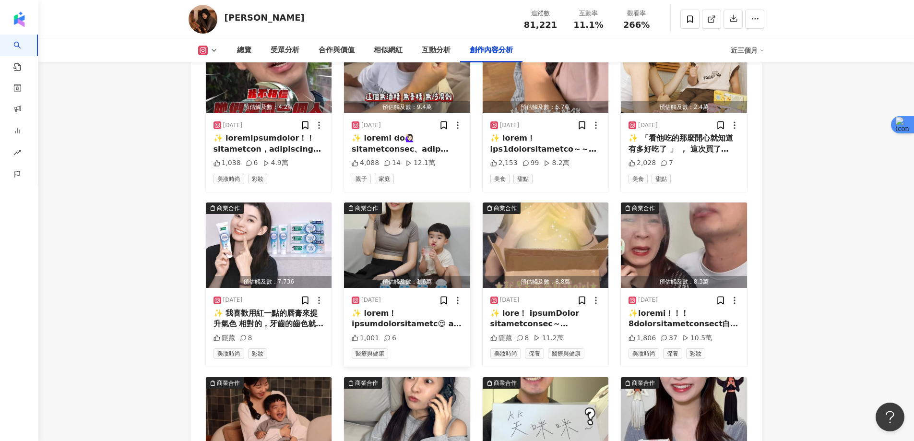
scroll to position [3072, 0]
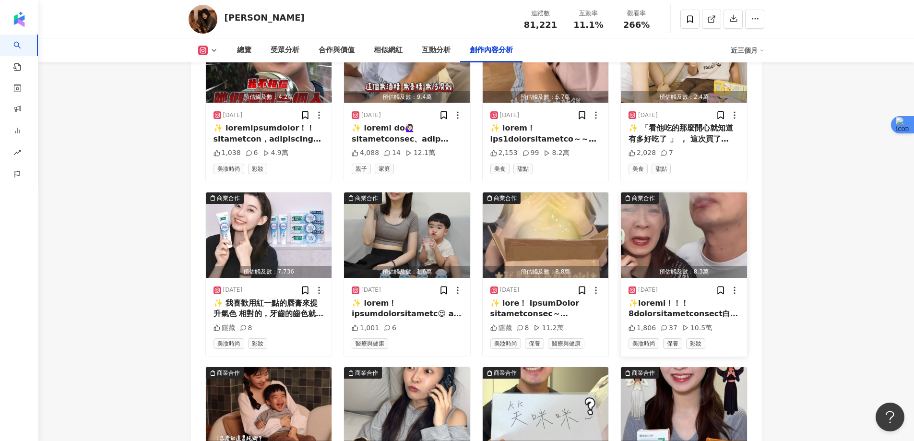
click at [674, 213] on img "button" at bounding box center [684, 234] width 126 height 85
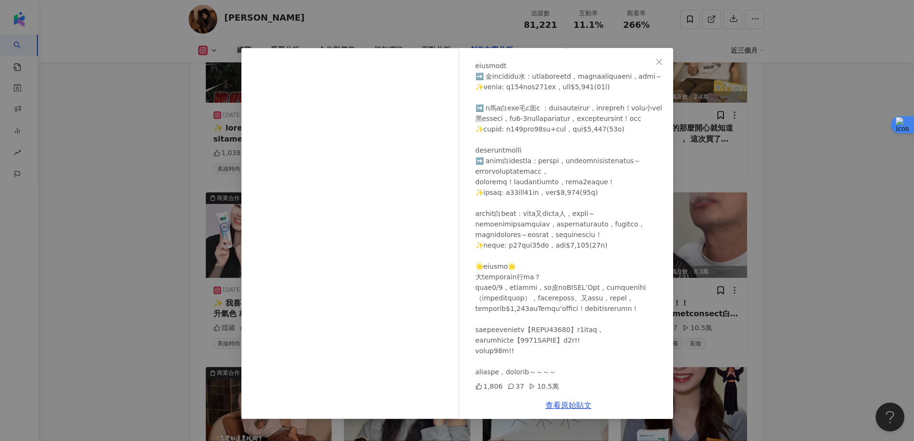
scroll to position [176, 0]
click at [782, 162] on div "詹芷萱 2025/5/1 1,806 37 10.5萬 查看原始貼文" at bounding box center [457, 220] width 914 height 441
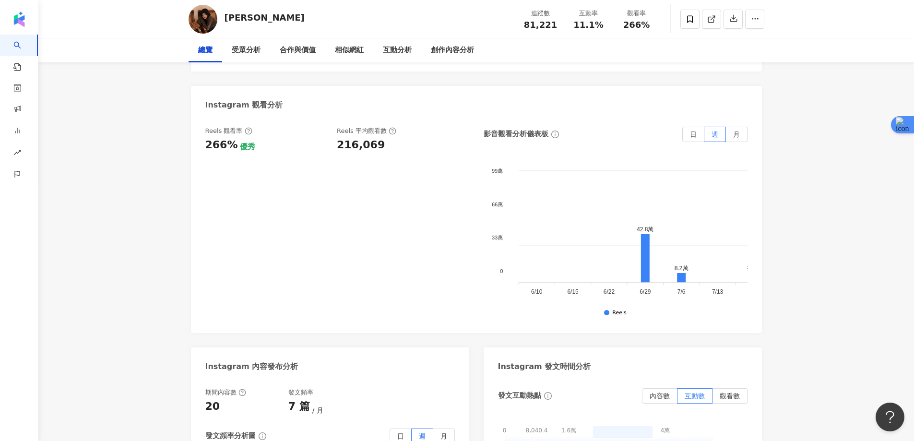
scroll to position [0, 0]
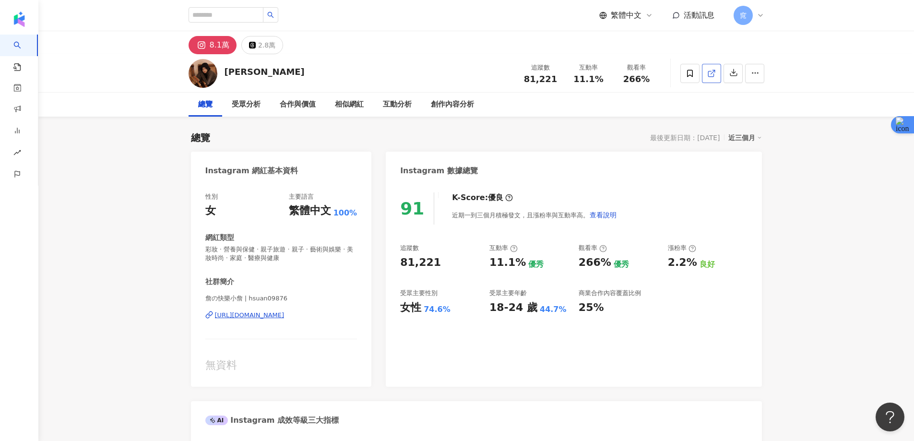
click at [709, 73] on icon at bounding box center [712, 73] width 9 height 9
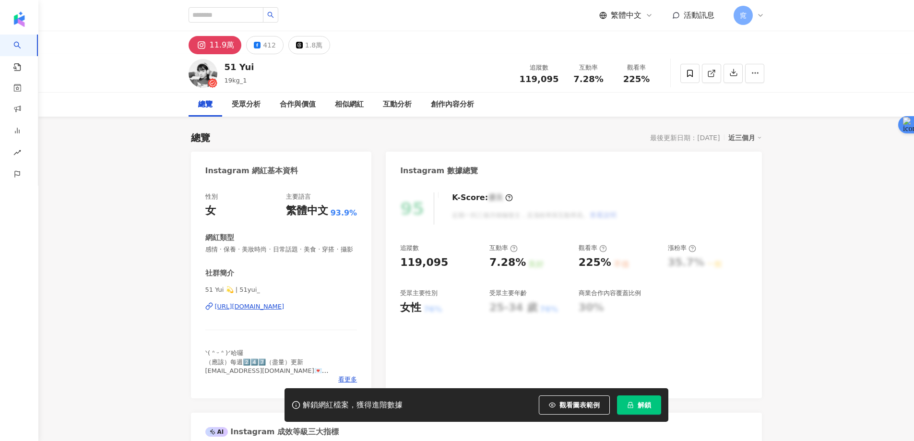
click at [637, 405] on button "解鎖" at bounding box center [639, 405] width 44 height 19
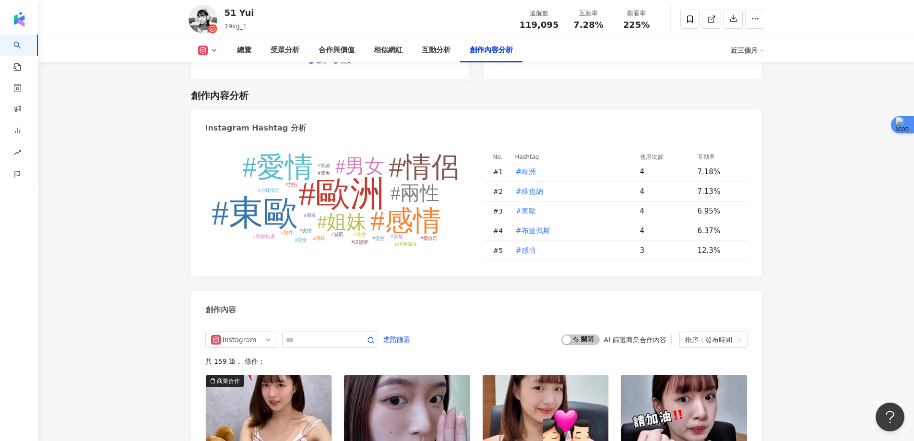
scroll to position [2976, 0]
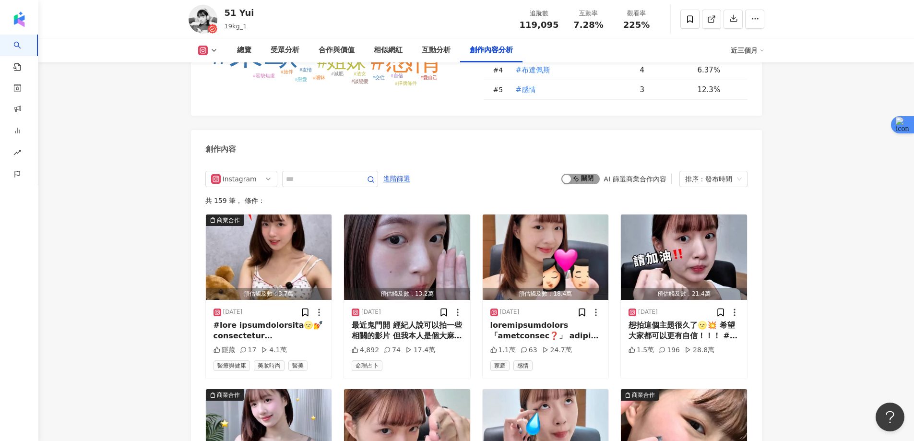
click at [577, 174] on span "啟動 關閉" at bounding box center [581, 179] width 38 height 11
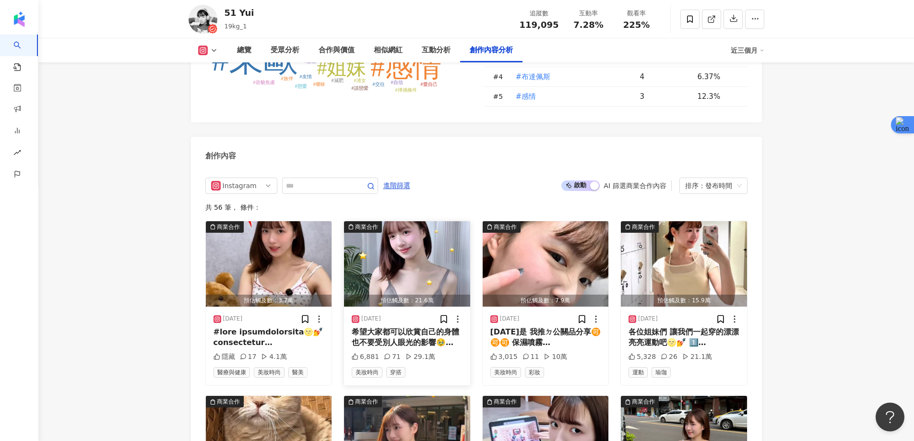
click at [389, 221] on img "button" at bounding box center [407, 263] width 126 height 85
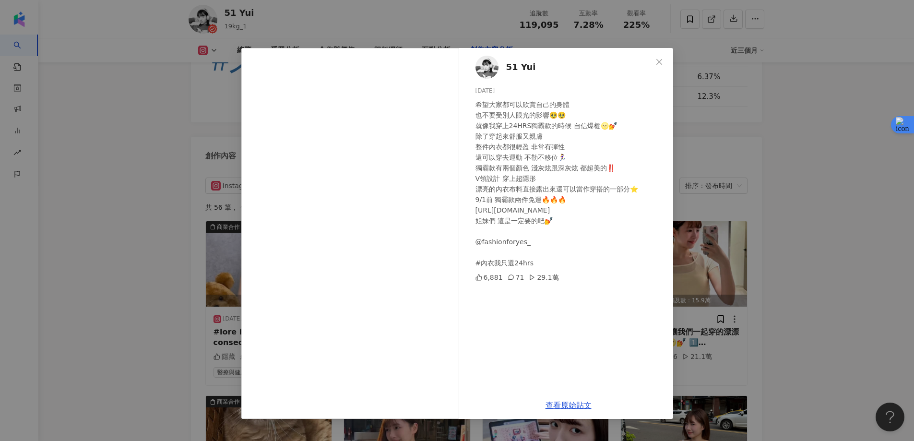
click at [803, 184] on div "51 Yui [DATE] 希望大家都可以欣賞自己的身體 也不要受別人眼光的影響🥹🥹 就像我穿上24HRS獨霸款的時候 自信爆棚🌝💅 除了穿起來舒服又親膚 整…" at bounding box center [457, 220] width 914 height 441
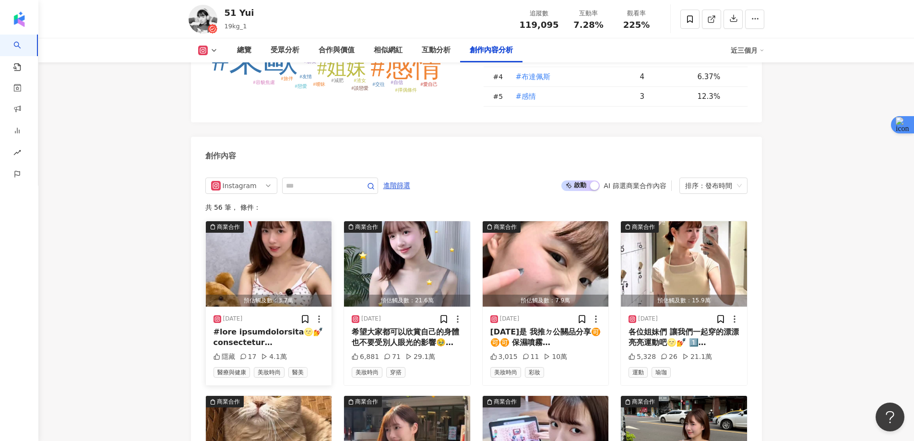
click at [284, 221] on img "button" at bounding box center [269, 263] width 126 height 85
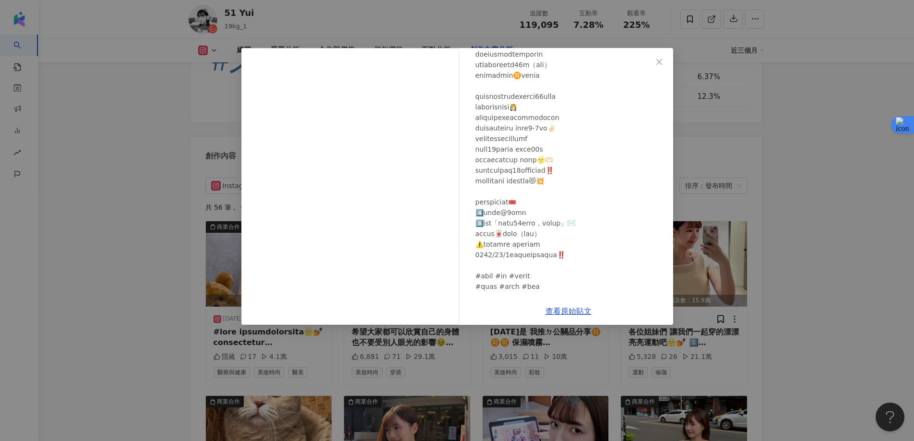
scroll to position [112, 0]
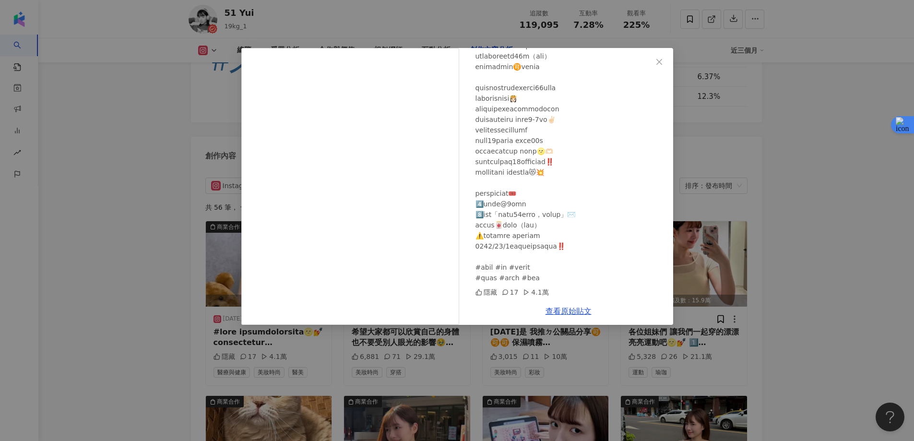
click at [840, 176] on div "51 Yui [DATE] 隱藏 17 4.1萬 查看原始貼文" at bounding box center [457, 220] width 914 height 441
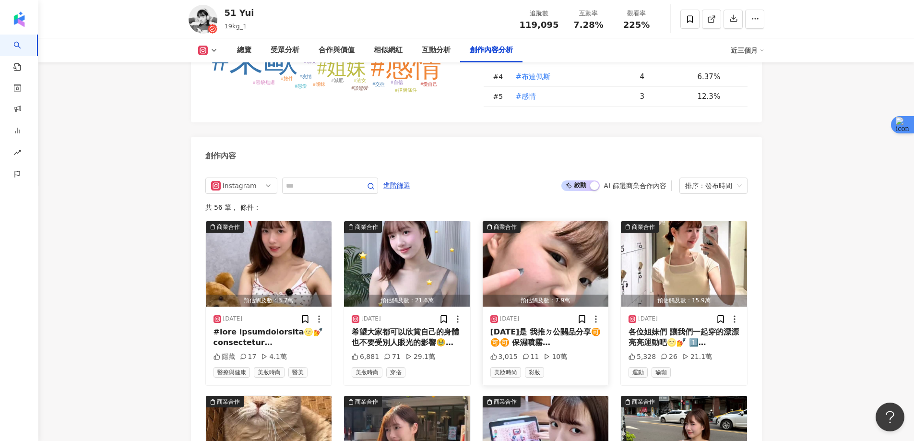
click at [529, 221] on img "button" at bounding box center [546, 263] width 126 height 85
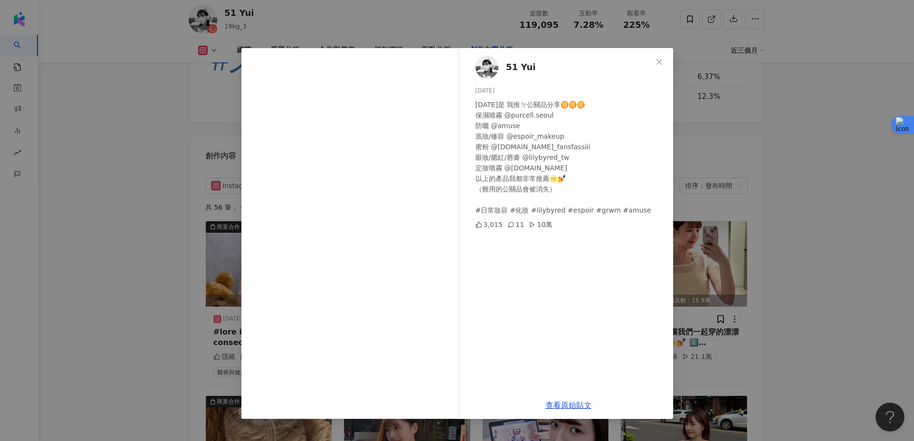
click at [848, 201] on div "51 Yui [DATE] [DATE]是 我推ㄉ公關品分享🉑🉑🉑 保濕噴霧 @purcell.seoul 防曬 @amuse 底妝/修容 @espoir_m…" at bounding box center [457, 220] width 914 height 441
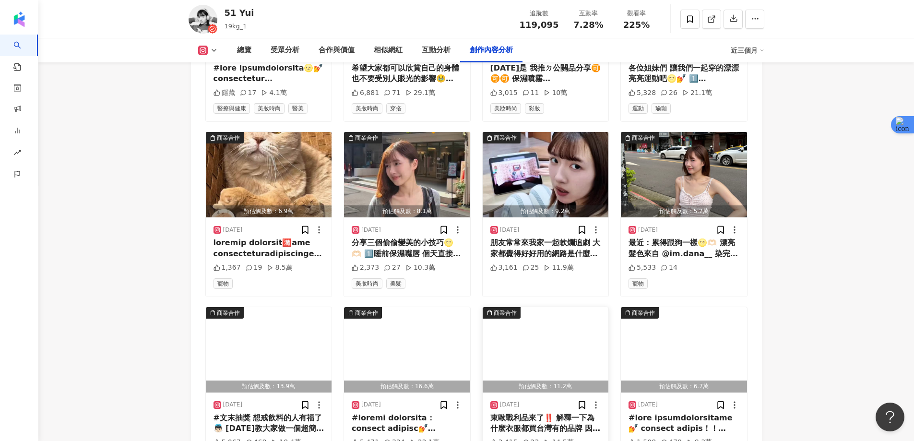
scroll to position [3162, 0]
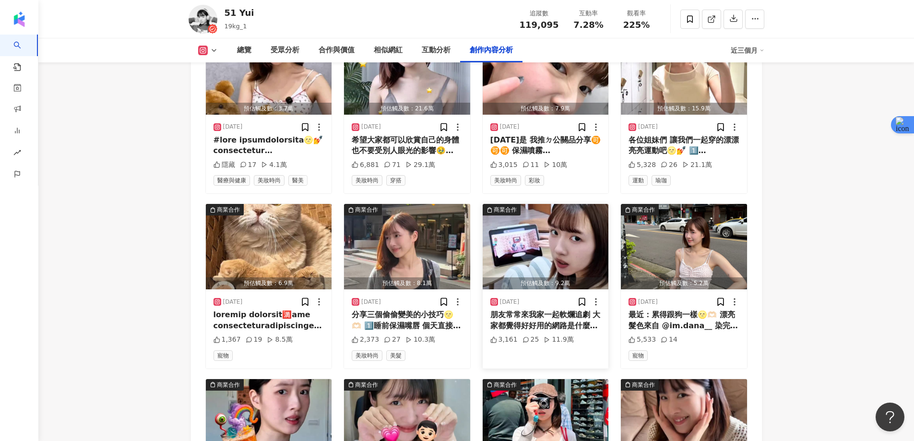
click at [553, 204] on img "button" at bounding box center [546, 246] width 126 height 85
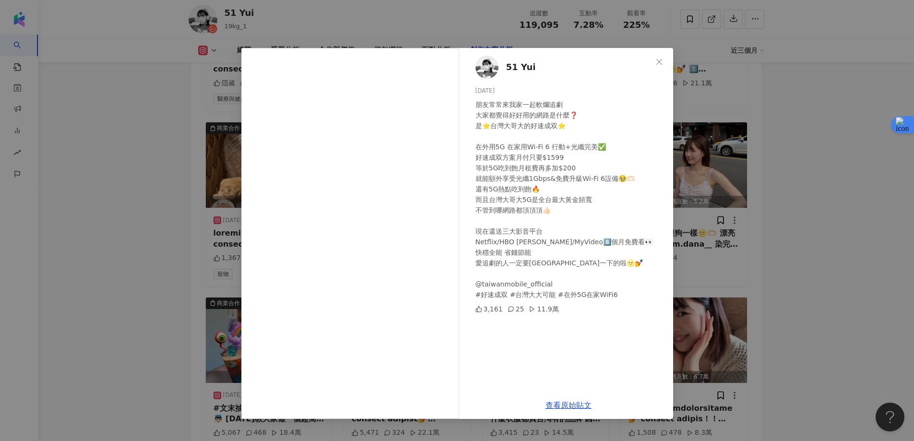
scroll to position [3342, 0]
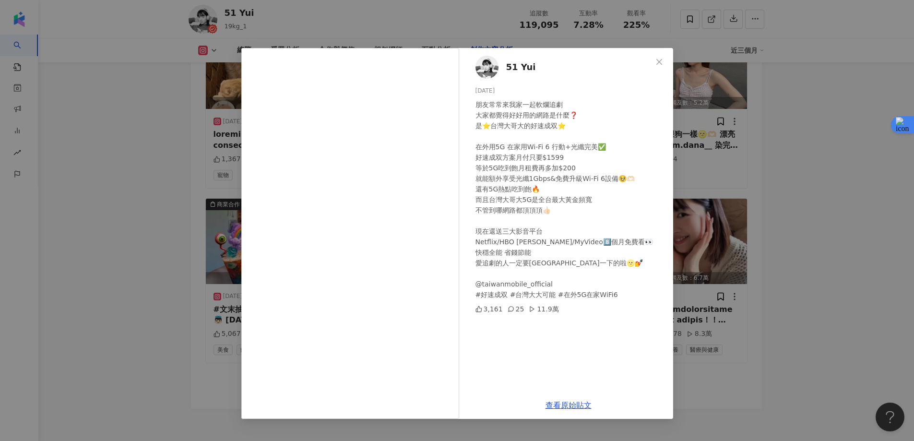
click at [850, 175] on div "51 Yui [DATE] 朋友常常來我家一起軟爛追劇 大家都覺得好好用的網路是什麼❓ 是⭐️[GEOGRAPHIC_DATA]的好速成双⭐️ 在外用5G 在…" at bounding box center [457, 220] width 914 height 441
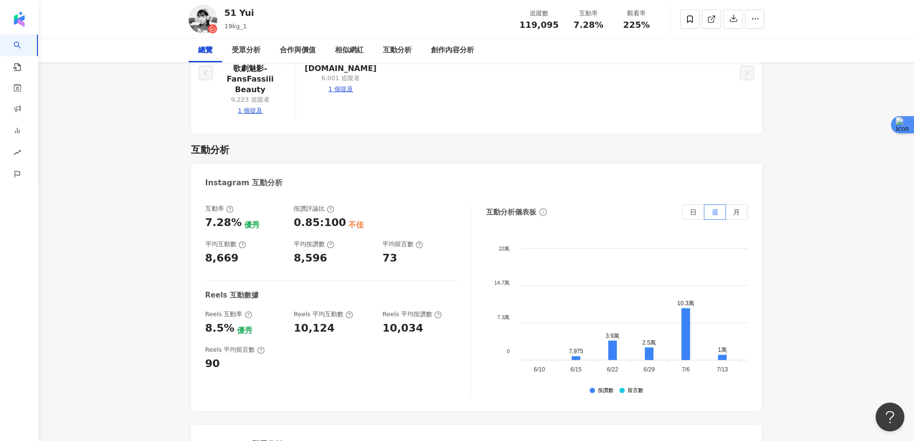
scroll to position [0, 0]
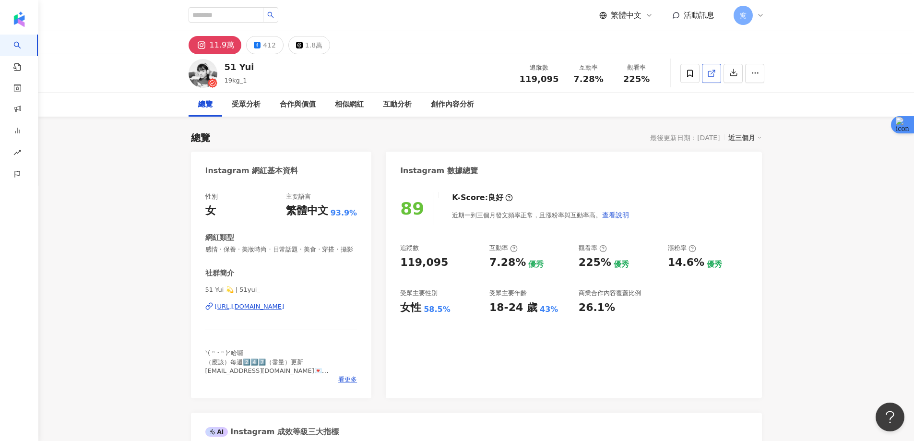
click at [718, 81] on link at bounding box center [711, 73] width 19 height 19
drag, startPoint x: 258, startPoint y: 67, endPoint x: 226, endPoint y: 69, distance: 32.3
click at [226, 69] on div "51 Yui 19kg_1 追蹤數 119,095 互動率 7.28% 觀看率 225%" at bounding box center [476, 73] width 614 height 38
copy div "51 Yui"
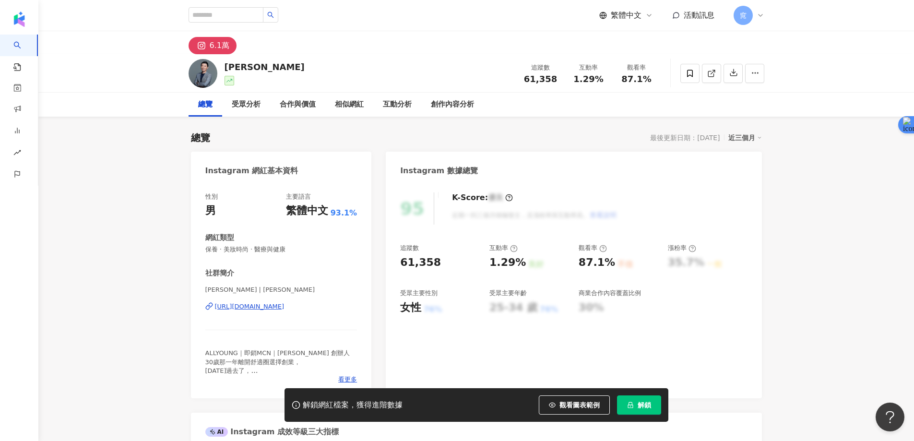
click at [641, 404] on span "解鎖" at bounding box center [644, 405] width 13 height 8
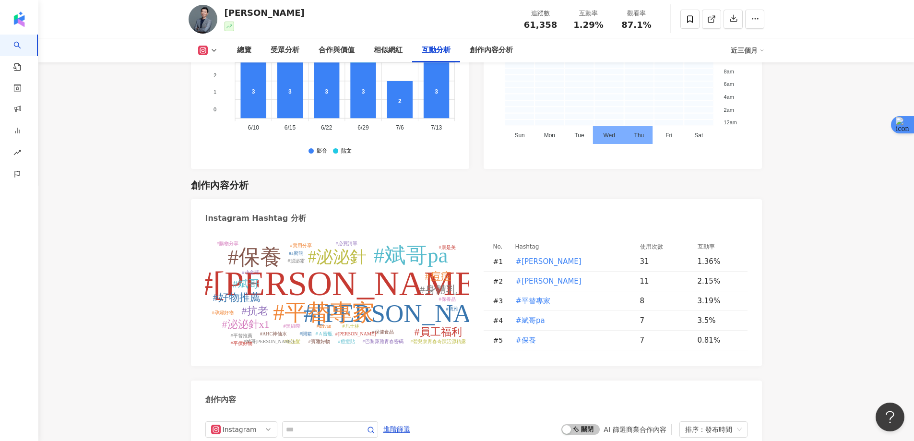
scroll to position [2880, 0]
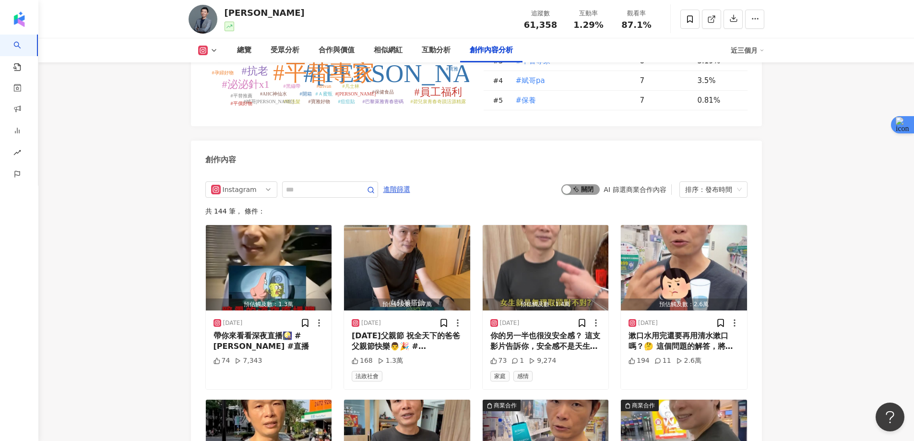
click at [582, 189] on span "啟動 關閉" at bounding box center [581, 189] width 38 height 11
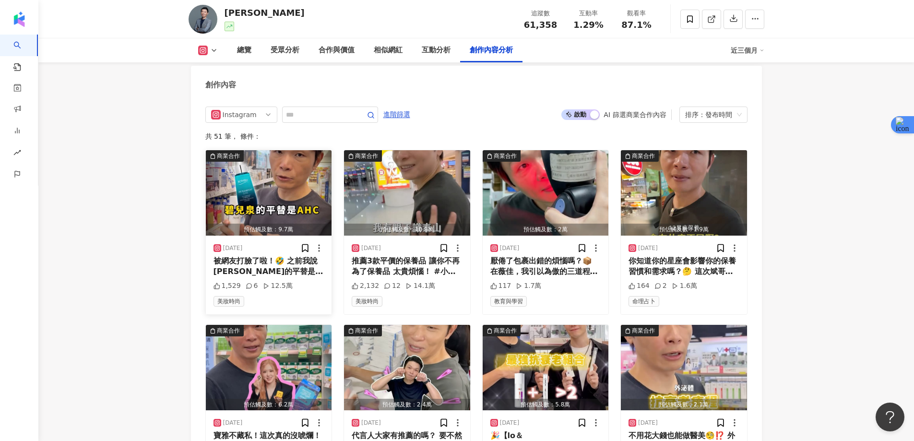
click at [260, 185] on img "button" at bounding box center [269, 192] width 126 height 85
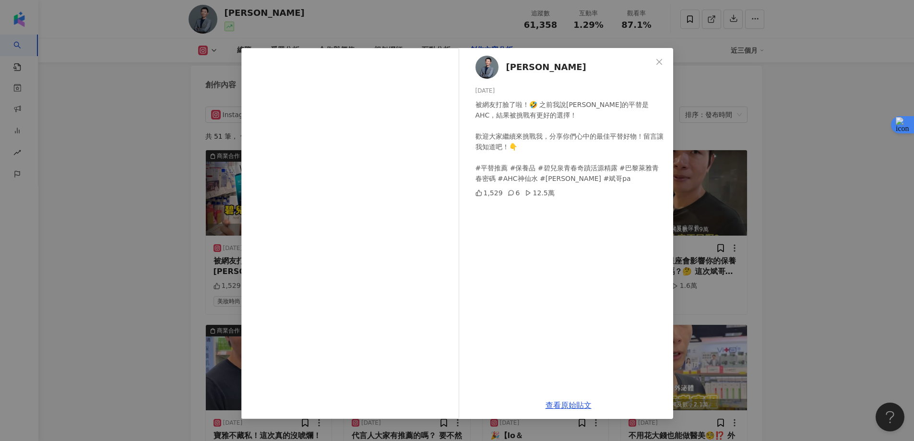
click at [874, 228] on div "[PERSON_NAME] [DATE] 被網友打臉了啦！🤣 之前我說[PERSON_NAME]的平替是AHC，結果被挑戰有更好的選擇！ 歡迎大家繼續來挑戰我…" at bounding box center [457, 220] width 914 height 441
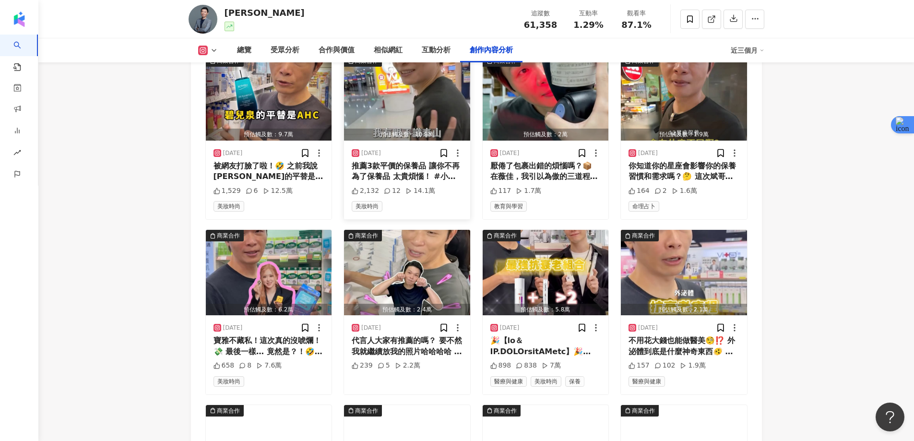
scroll to position [3051, 0]
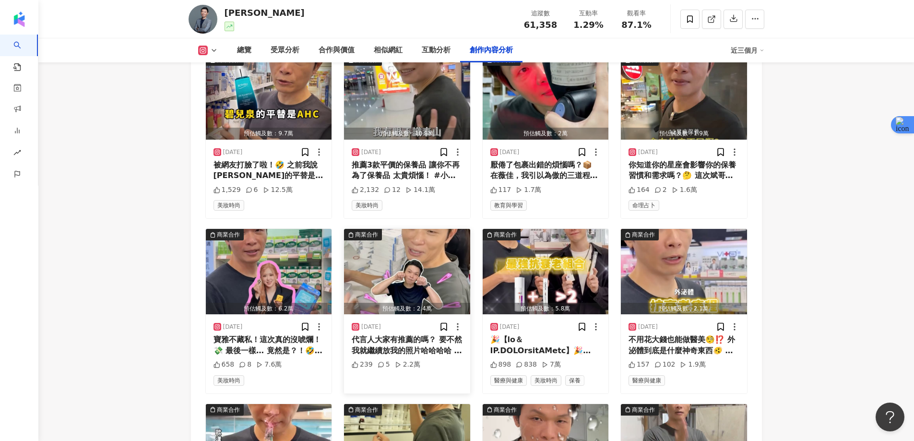
click at [405, 280] on img "button" at bounding box center [407, 271] width 126 height 85
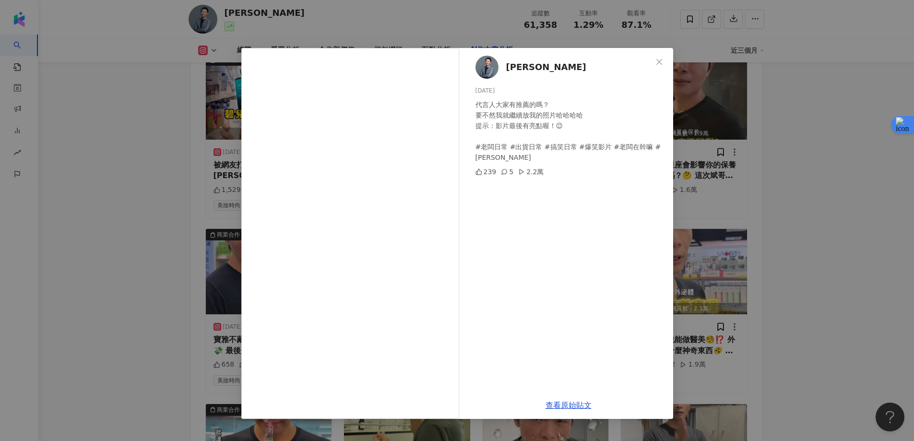
click at [809, 185] on div "[PERSON_NAME] [DATE] 代言人大家有推薦的嗎？ 要不然我就繼續放我的照片哈哈哈哈 提示：影片最後有亮點喔！😉 #老闆日常 #出貨日常 #搞笑…" at bounding box center [457, 220] width 914 height 441
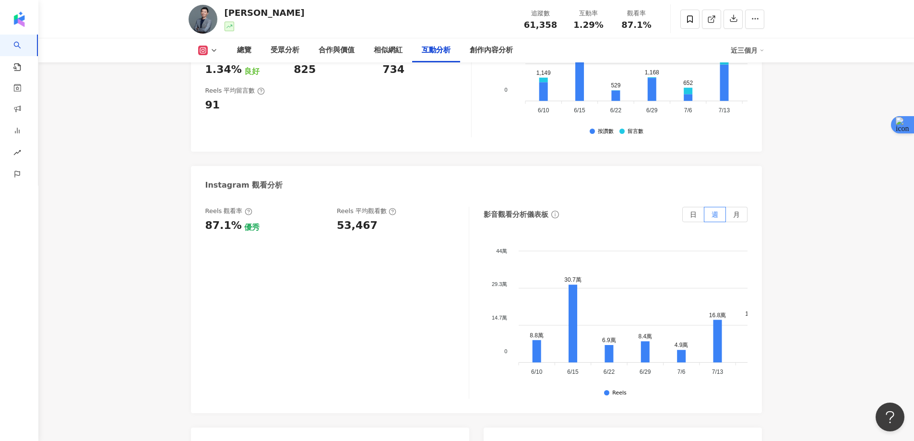
scroll to position [2091, 0]
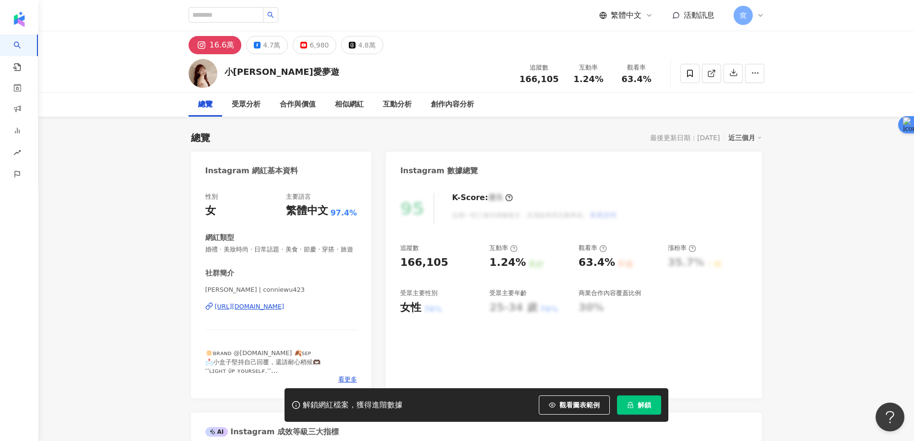
click at [638, 400] on button "解鎖" at bounding box center [639, 405] width 44 height 19
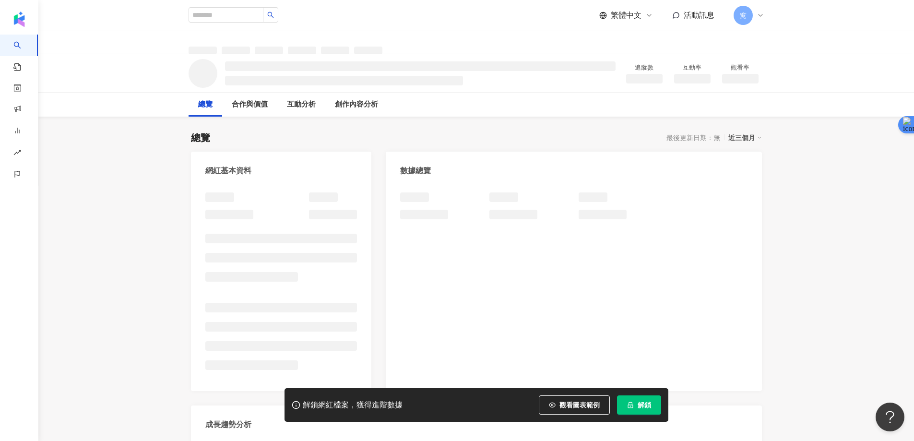
click at [636, 404] on button "解鎖" at bounding box center [639, 405] width 44 height 19
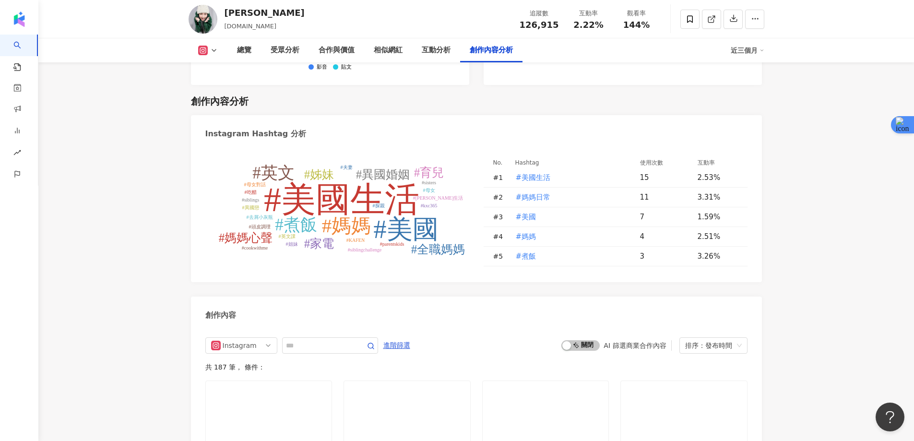
scroll to position [3024, 0]
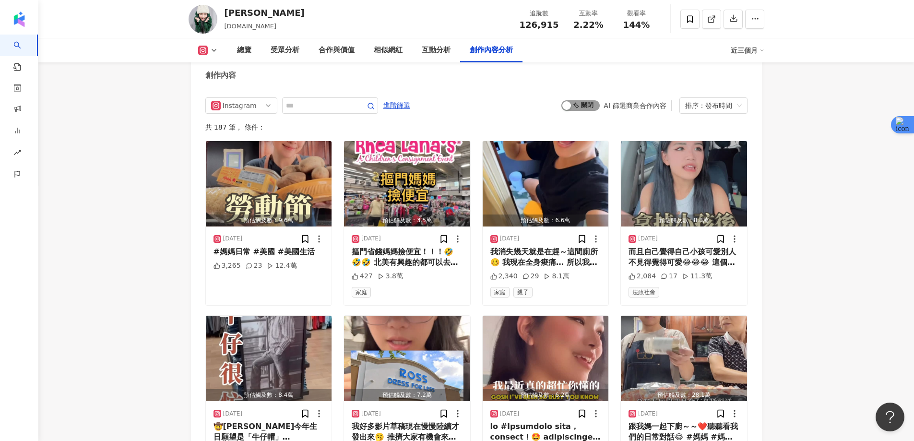
click at [582, 100] on span "啟動 關閉" at bounding box center [581, 105] width 38 height 11
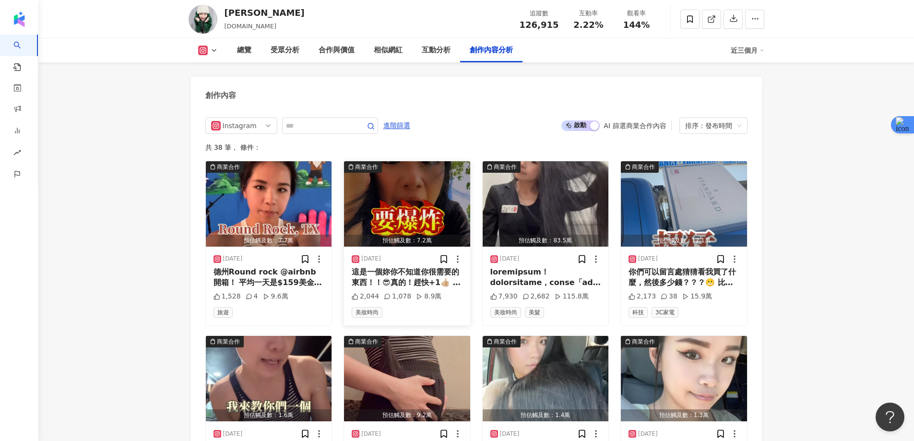
click at [401, 186] on img "button" at bounding box center [407, 203] width 126 height 85
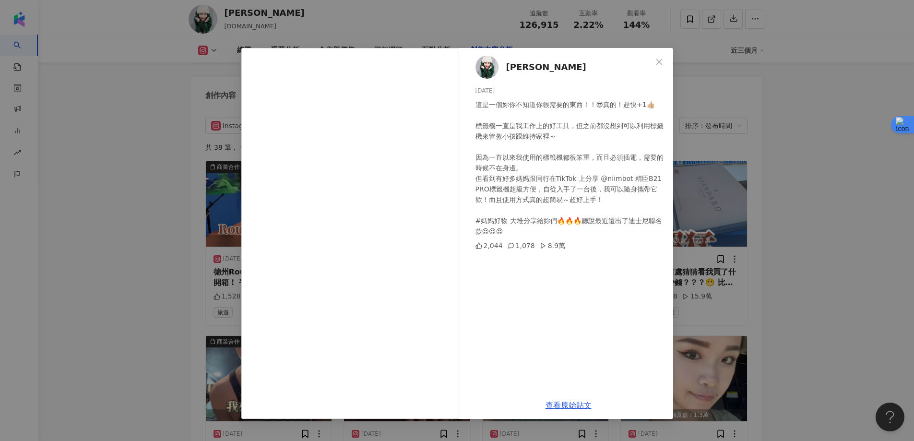
click at [822, 197] on div "Vivi X Chen 2025/7/18 這是一個妳你不知道你很需要的東西！！😎真的！趕快+1👍🏼 標籤機一直是我工作上的好工具，但之前都沒想到可以利用標籤…" at bounding box center [457, 220] width 914 height 441
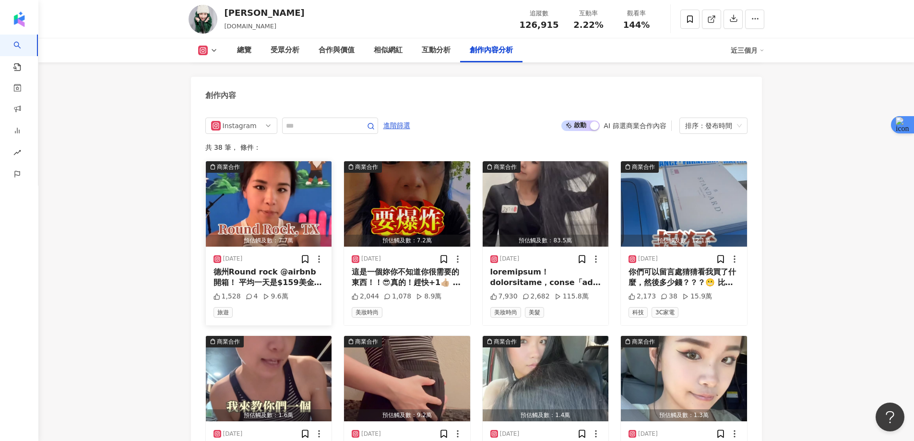
click at [281, 179] on img "button" at bounding box center [269, 203] width 126 height 85
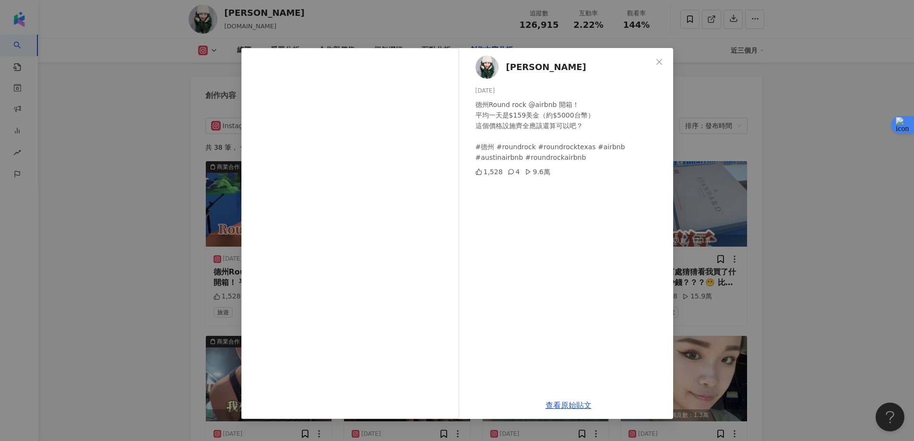
click at [864, 166] on div "Vivi X Chen 2025/8/5 德州Round rock @airbnb 開箱！ 平均一天是$159美金（約$5000台幣） 這個價格設施齊全應該還…" at bounding box center [457, 220] width 914 height 441
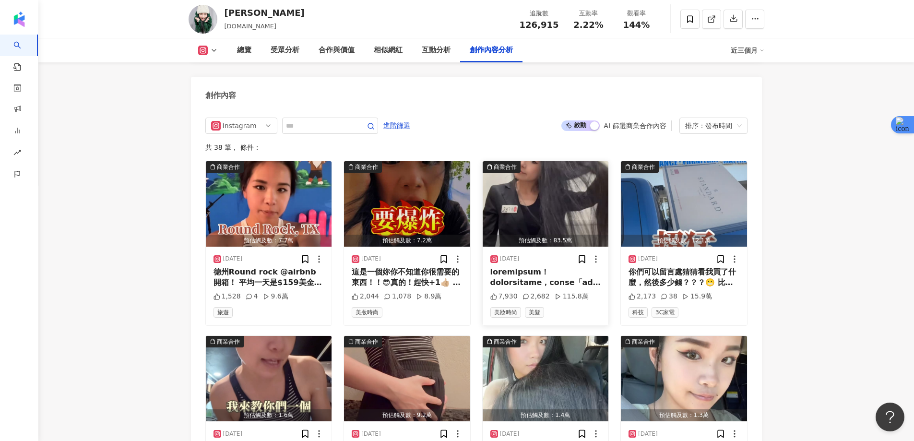
click at [553, 181] on img "button" at bounding box center [546, 203] width 126 height 85
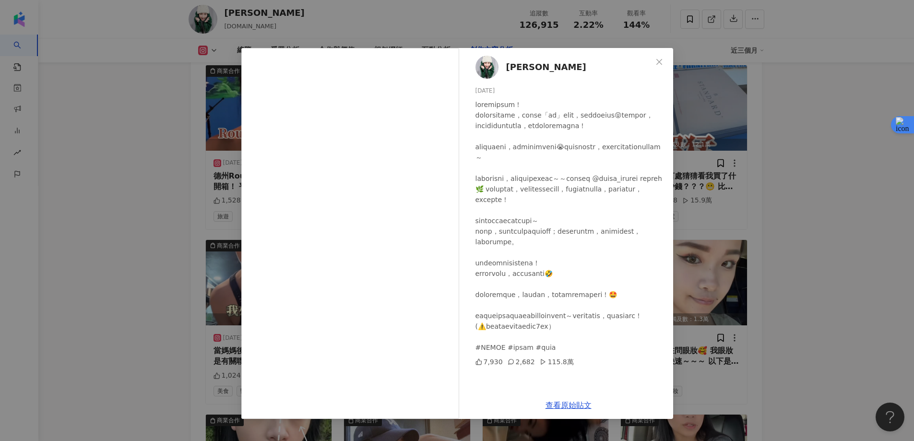
scroll to position [0, 0]
click at [827, 178] on div "Vivi X Chen 2025/7/8 7,930 2,682 115.8萬 查看原始貼文" at bounding box center [457, 220] width 914 height 441
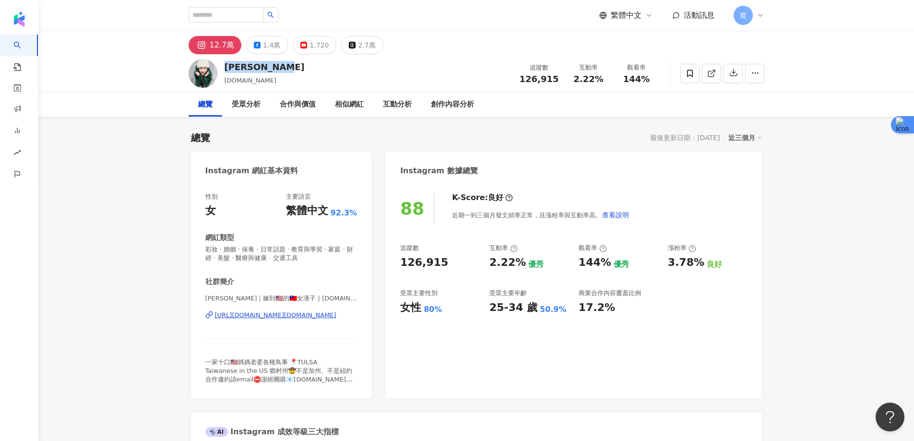
drag, startPoint x: 277, startPoint y: 69, endPoint x: 226, endPoint y: 68, distance: 51.9
click at [226, 68] on div "Vivi X Chen vxctw.co 追蹤數 126,915 互動率 2.22% 觀看率 144%" at bounding box center [476, 73] width 614 height 38
copy div "Vivi X Chen"
click at [716, 74] on icon at bounding box center [712, 73] width 9 height 9
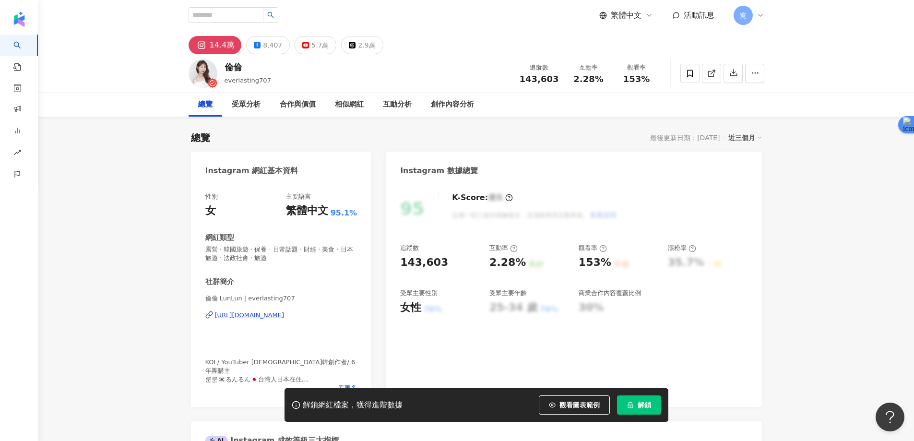
click at [636, 397] on button "解鎖" at bounding box center [639, 405] width 44 height 19
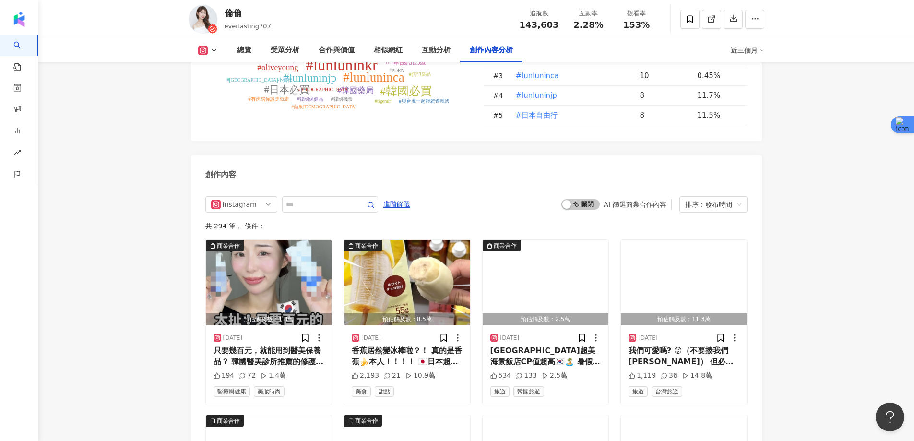
scroll to position [2976, 0]
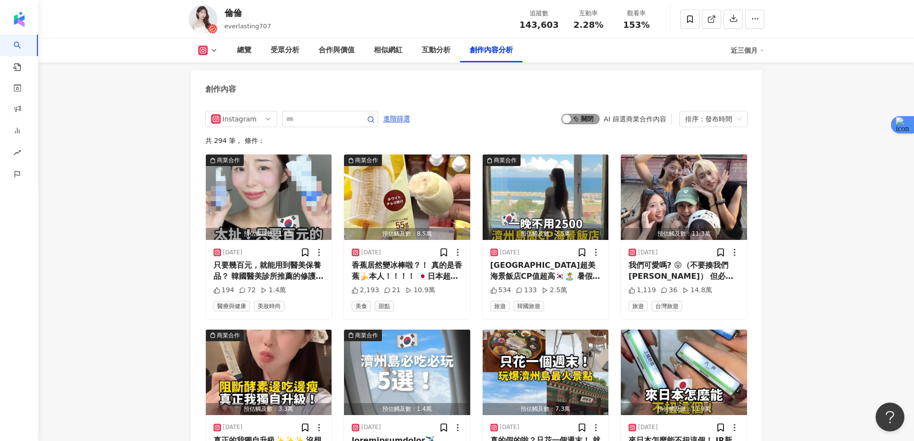
click at [577, 114] on span "啟動 關閉" at bounding box center [581, 119] width 38 height 11
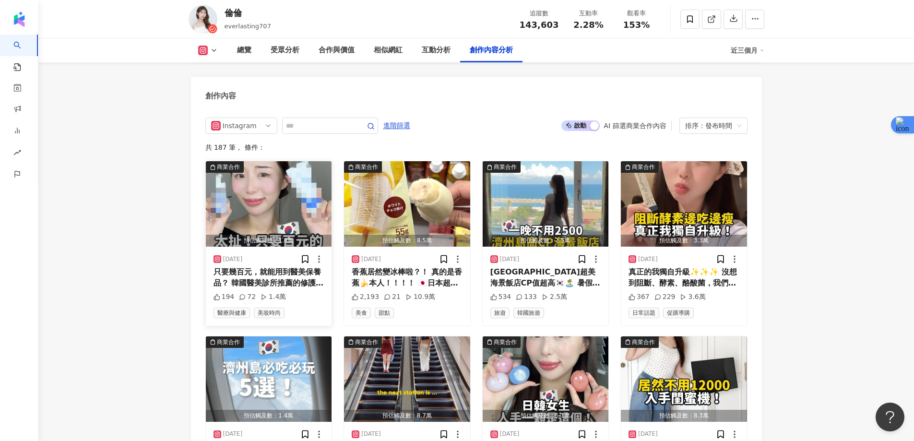
click at [272, 187] on img "button" at bounding box center [269, 203] width 126 height 85
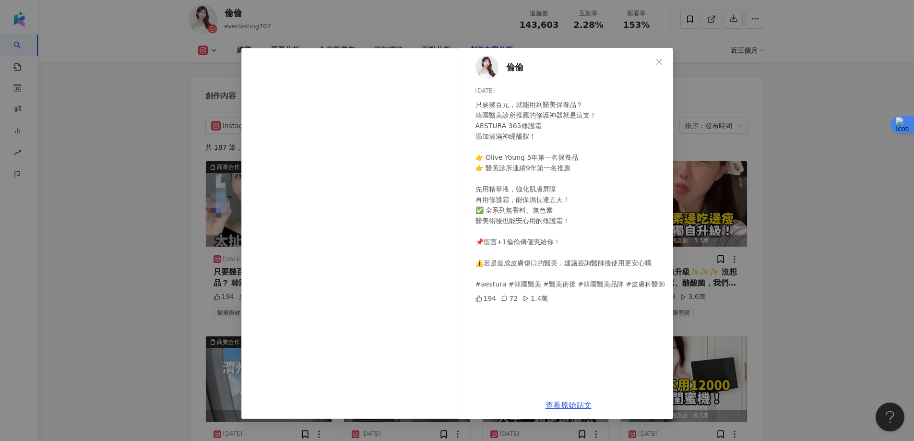
click at [878, 199] on div "倫倫 [DATE] 只要幾百元，就能用到醫美保養品？ 韓國醫美診所推薦的修護神器就是這支！ AESTURA 365修護霜 添加滿滿神經醯胺！ 👉 Olive …" at bounding box center [457, 220] width 914 height 441
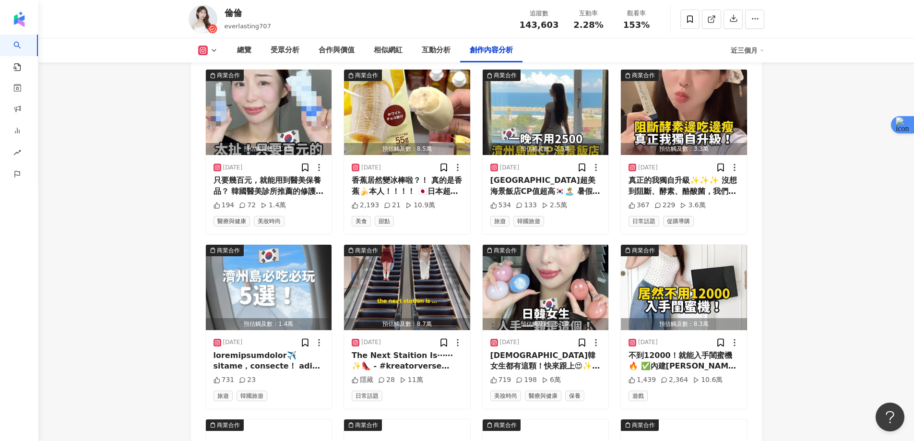
scroll to position [3066, 0]
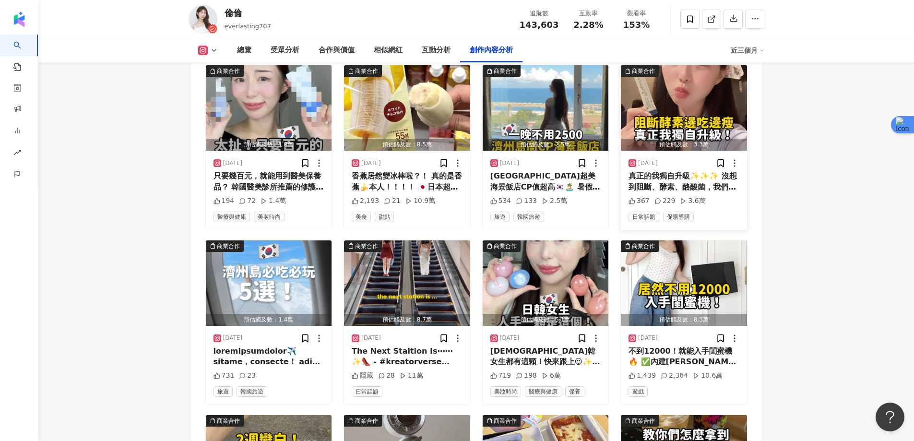
click at [706, 96] on img "button" at bounding box center [684, 107] width 126 height 85
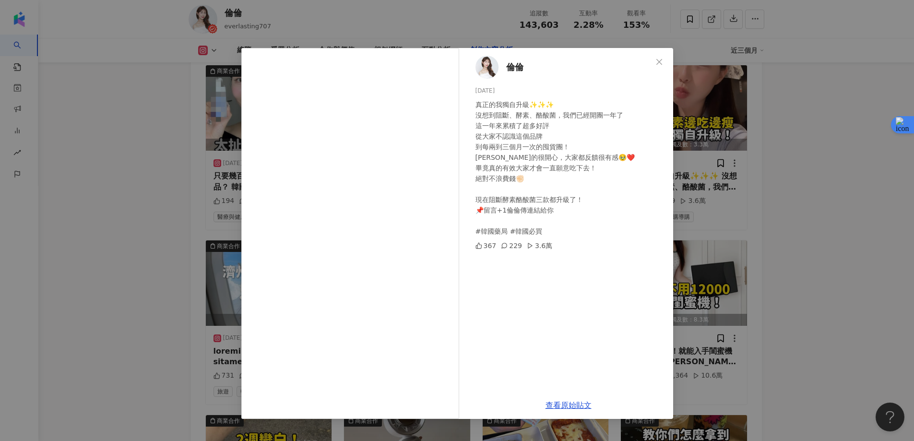
click at [818, 182] on div "倫倫 [DATE] 真正的我獨自升級✨✨✨ 沒想到阻斷、酵素、酪酸菌，我們已經開團一年了 這一年來累積了超多好評 從大家不認識這個品牌 到每兩到三個月一次的囤…" at bounding box center [457, 220] width 914 height 441
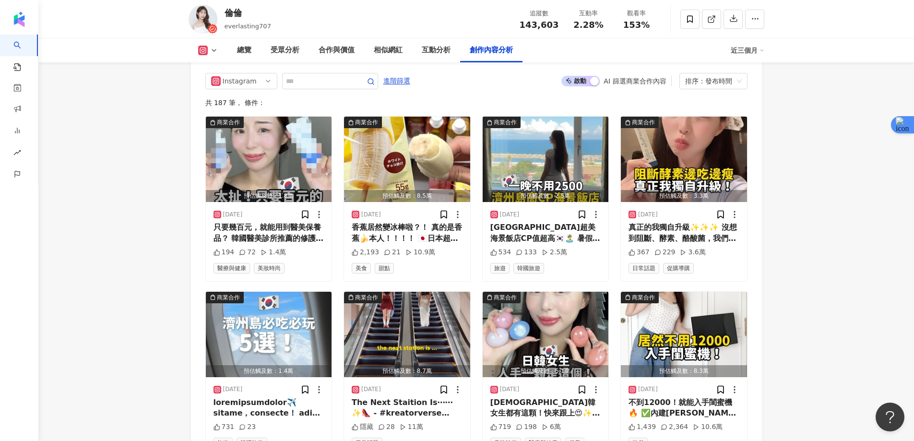
scroll to position [0, 0]
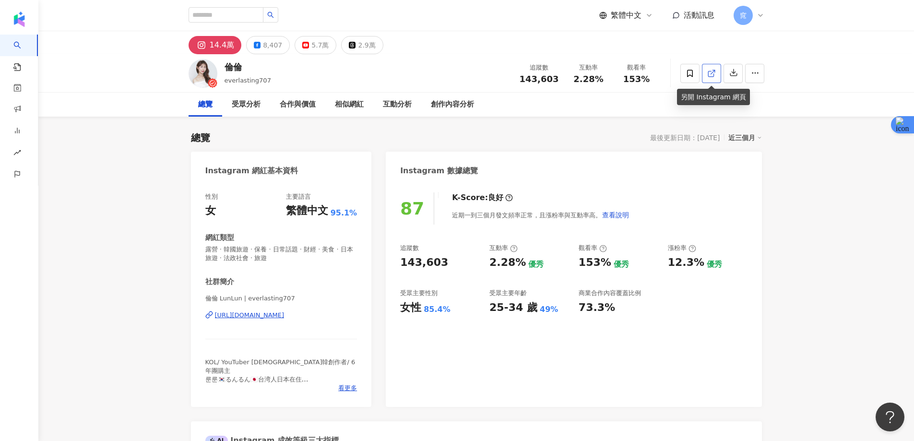
click at [712, 75] on icon at bounding box center [712, 73] width 9 height 9
